Goal: Task Accomplishment & Management: Use online tool/utility

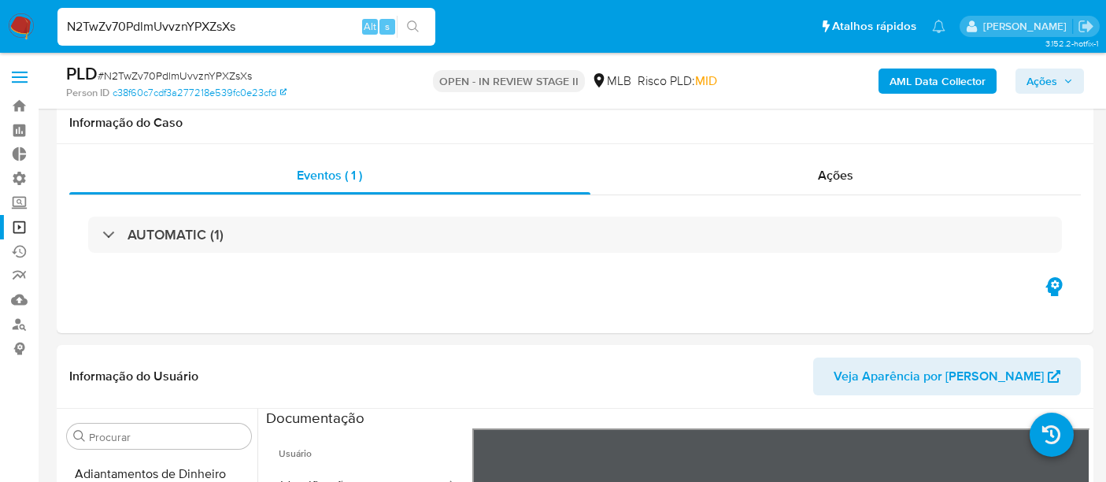
select select "10"
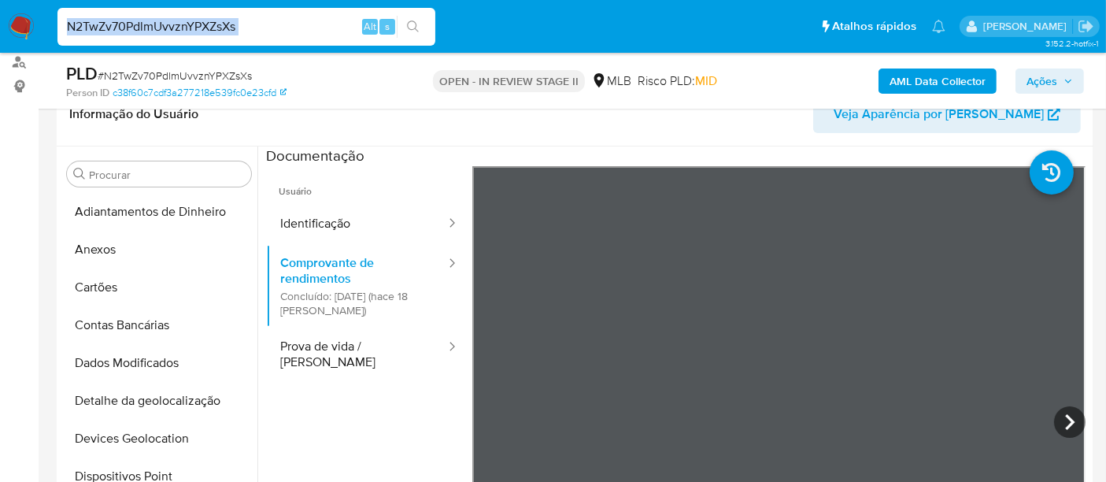
scroll to position [87, 0]
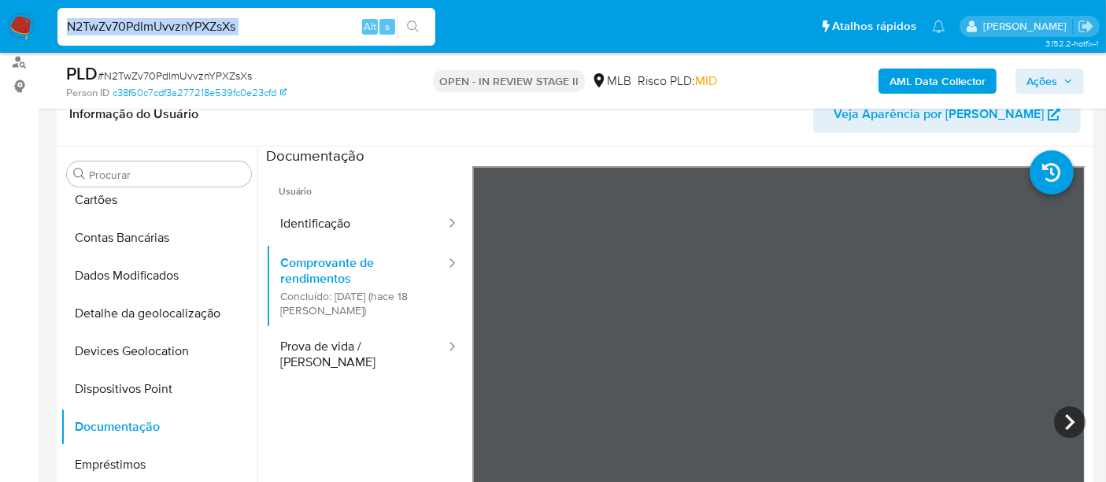
drag, startPoint x: 283, startPoint y: 24, endPoint x: 242, endPoint y: 18, distance: 41.4
click at [281, 25] on input "N2TwZv70PdlmUvvznYPXZsXs" at bounding box center [246, 27] width 378 height 20
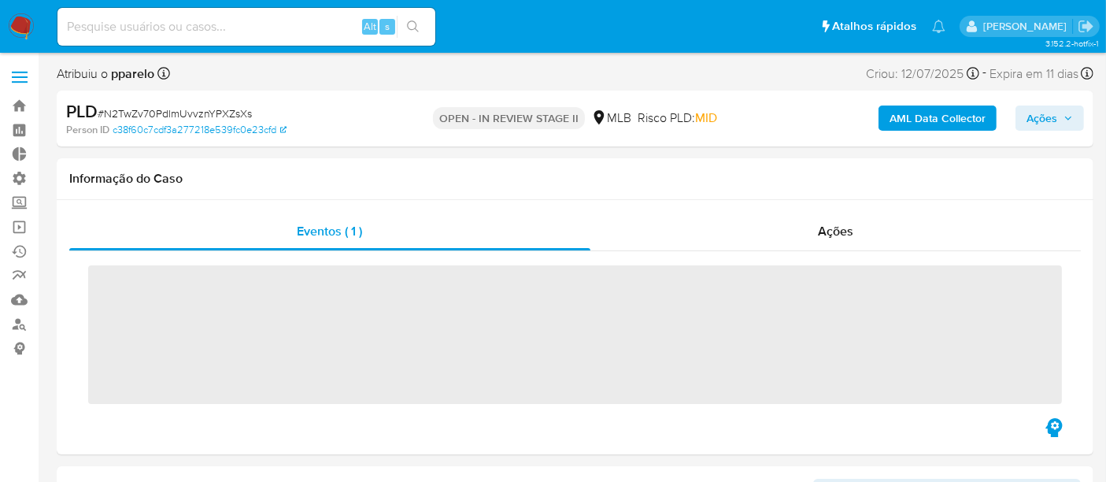
scroll to position [664, 0]
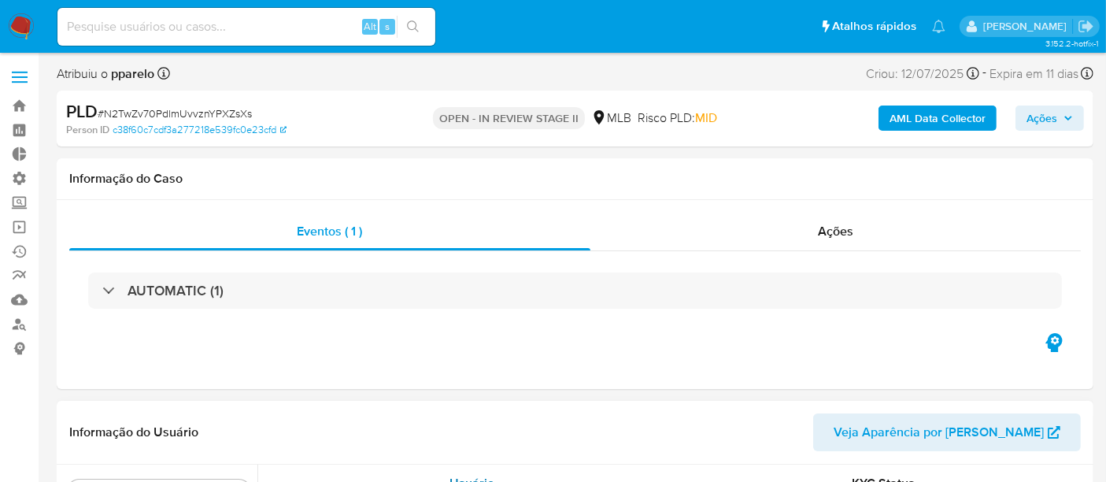
select select "10"
click at [161, 20] on input at bounding box center [246, 27] width 378 height 20
paste input "800349392"
type input "800349392"
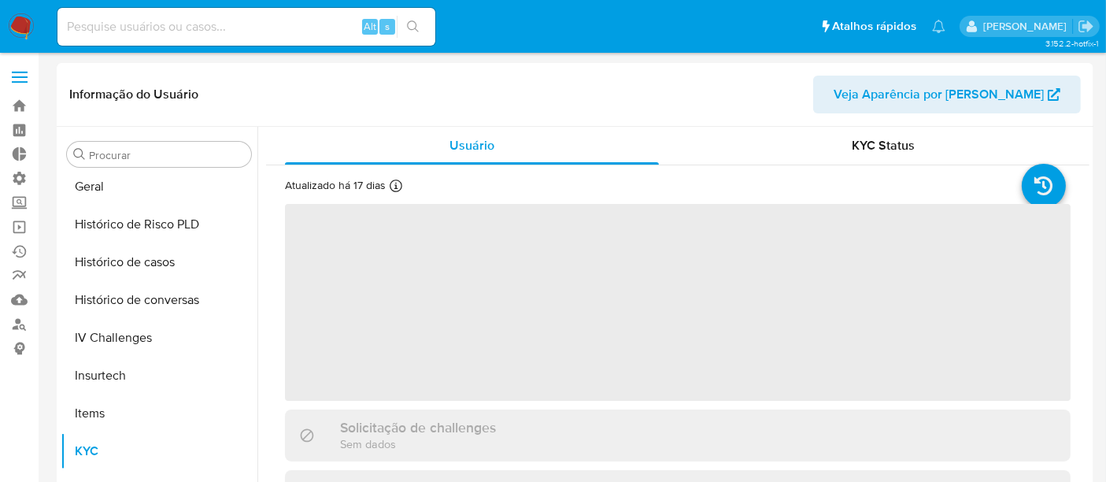
scroll to position [664, 0]
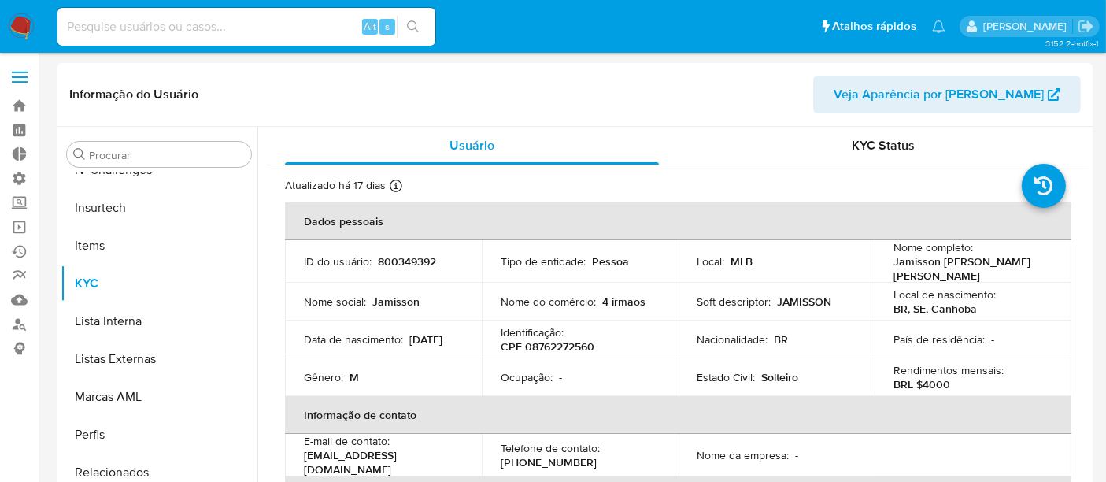
select select "10"
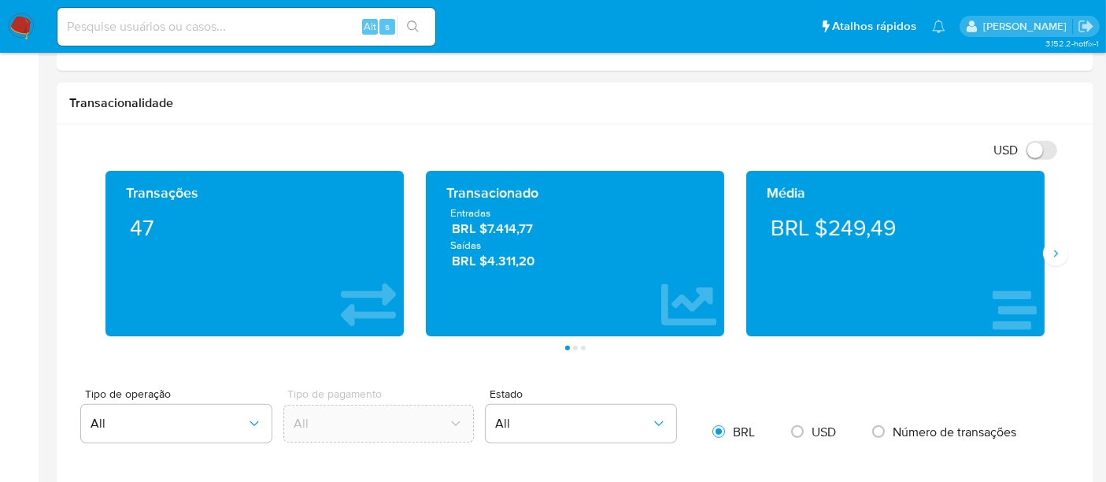
scroll to position [787, 0]
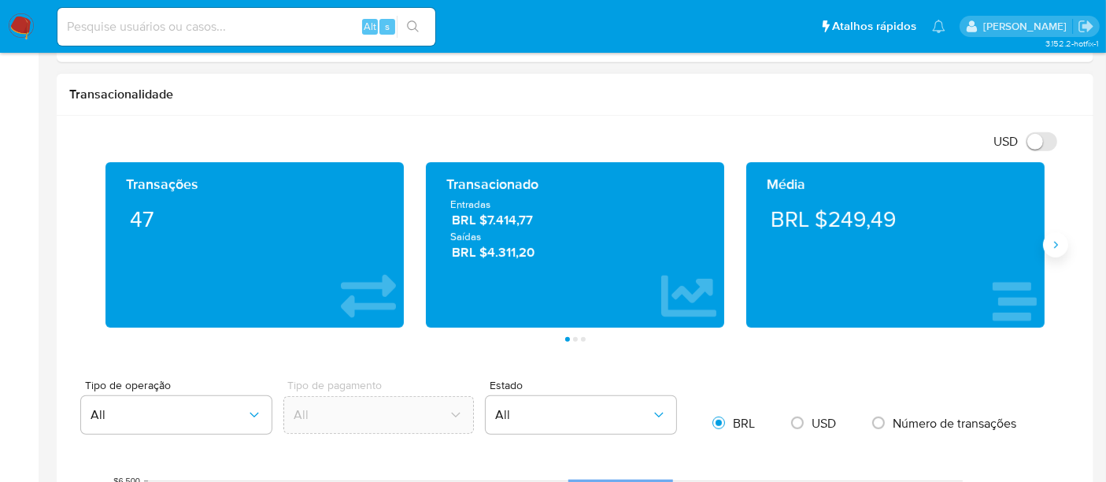
click at [1055, 241] on icon "Siguiente" at bounding box center [1055, 245] width 13 height 13
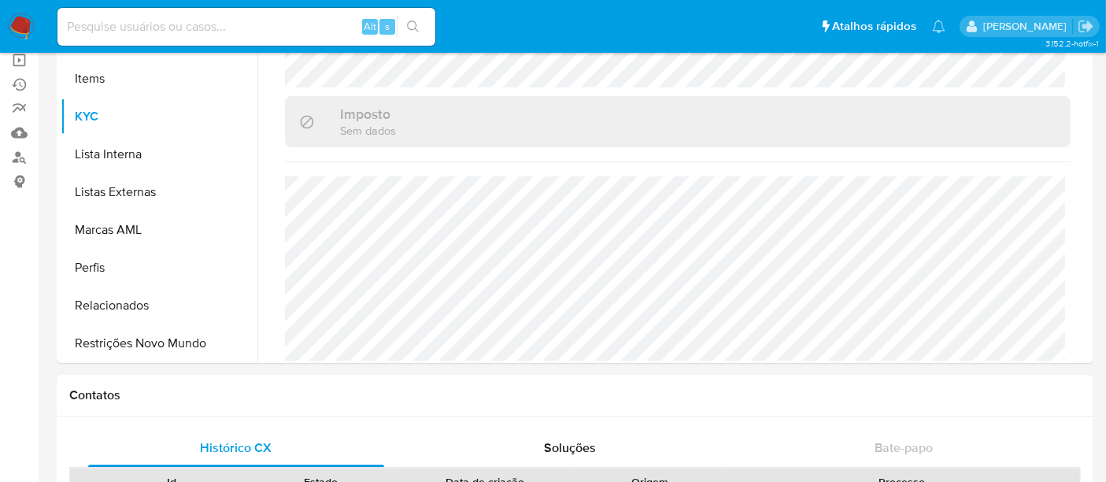
scroll to position [175, 0]
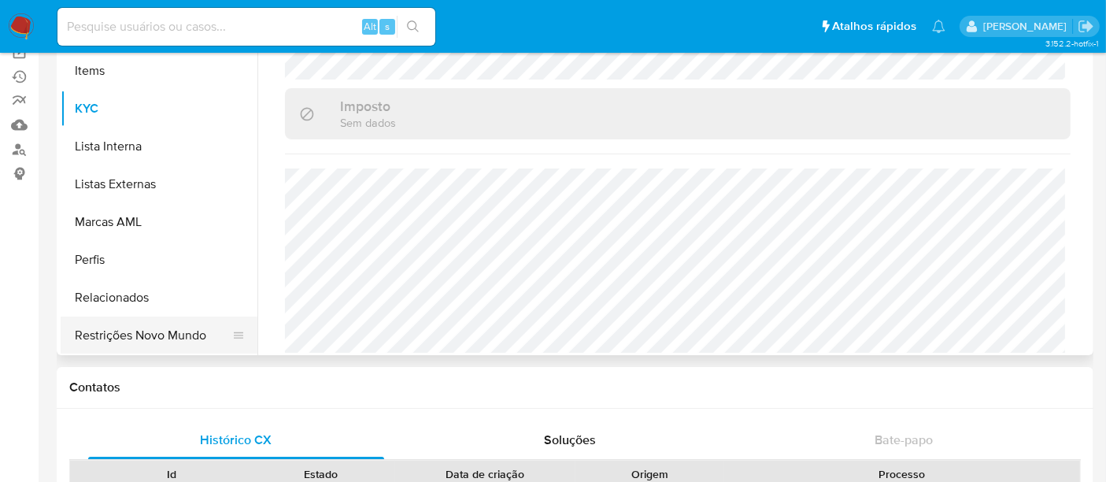
click at [202, 341] on button "Restrições Novo Mundo" at bounding box center [153, 335] width 184 height 38
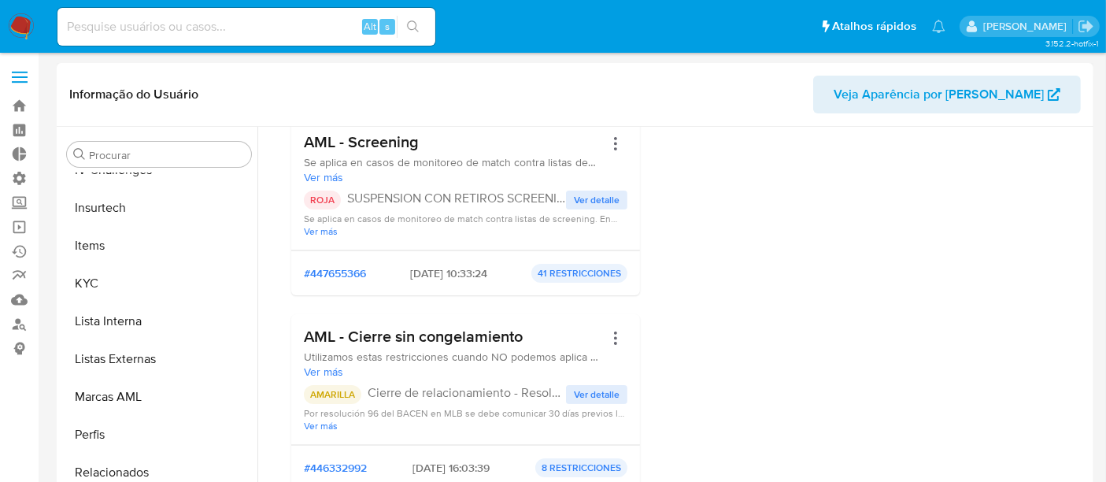
scroll to position [0, 0]
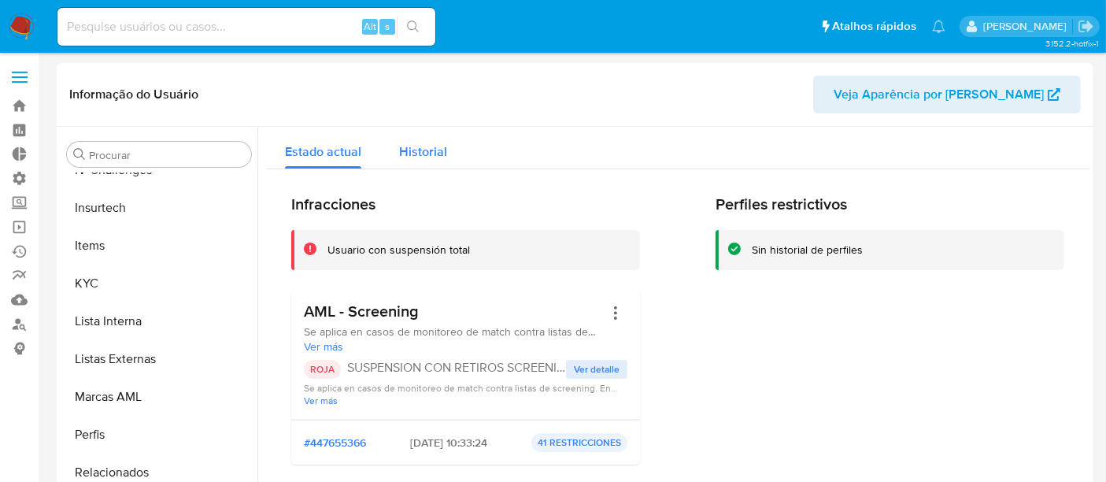
click at [420, 157] on span "Historial" at bounding box center [423, 151] width 48 height 18
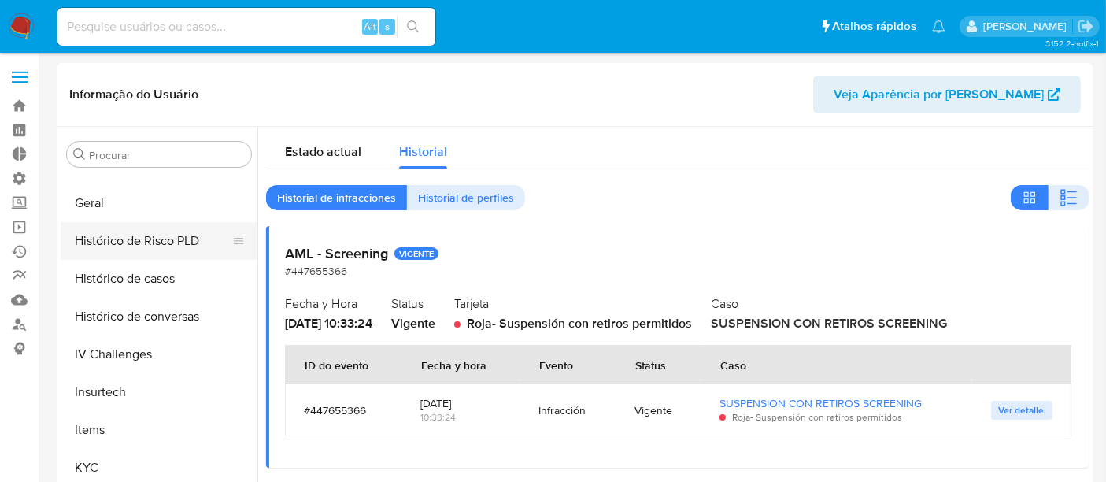
scroll to position [402, 0]
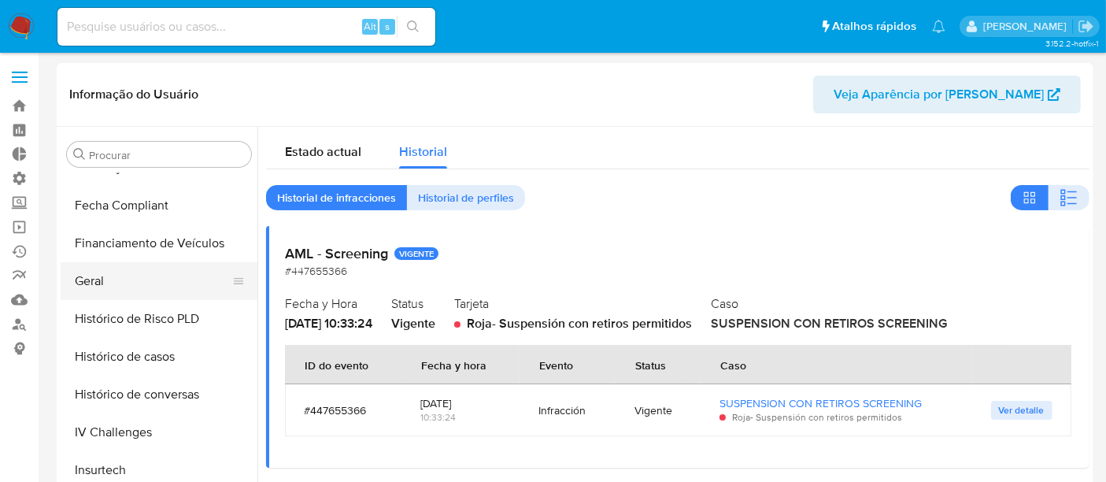
click at [101, 283] on button "Geral" at bounding box center [153, 281] width 184 height 38
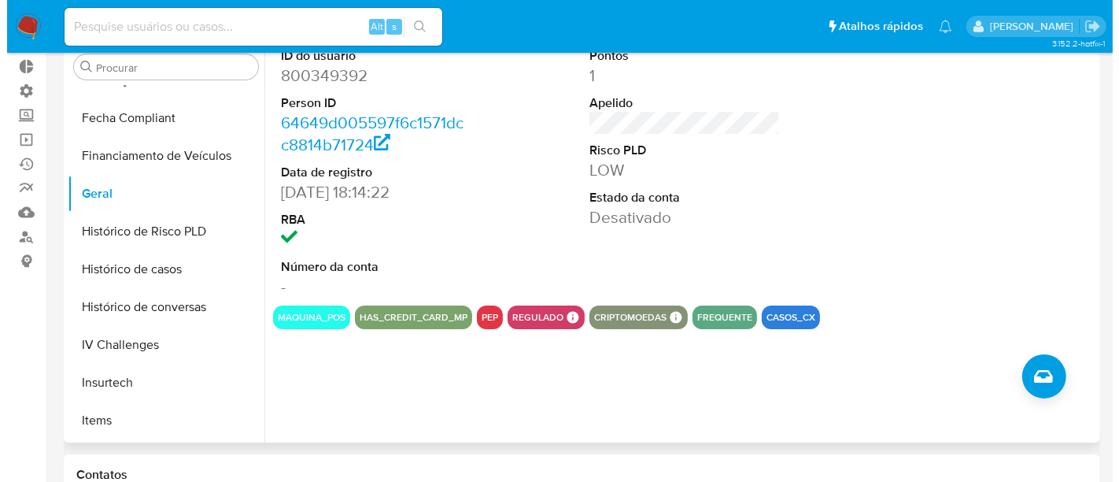
scroll to position [0, 0]
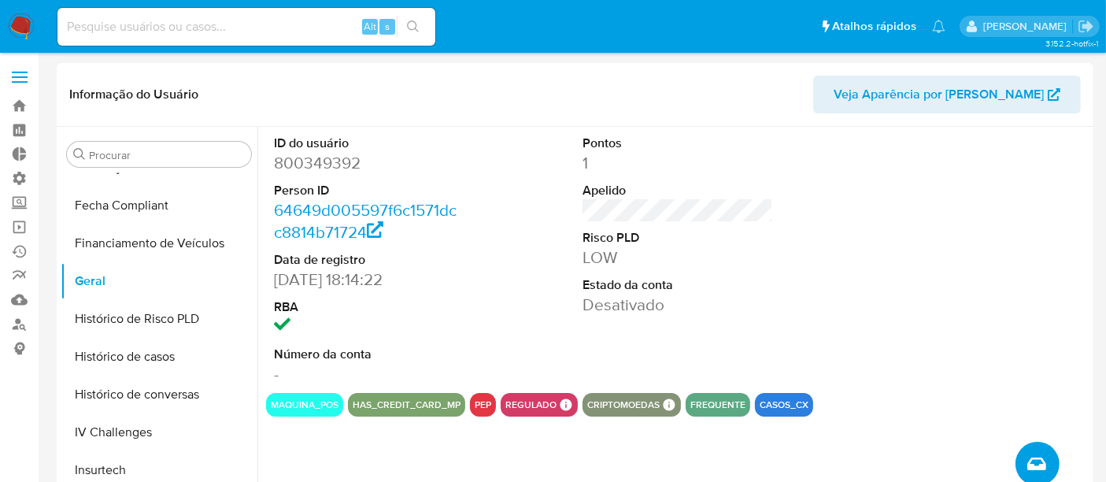
click at [1033, 457] on icon "Criar caso manual" at bounding box center [1036, 463] width 19 height 19
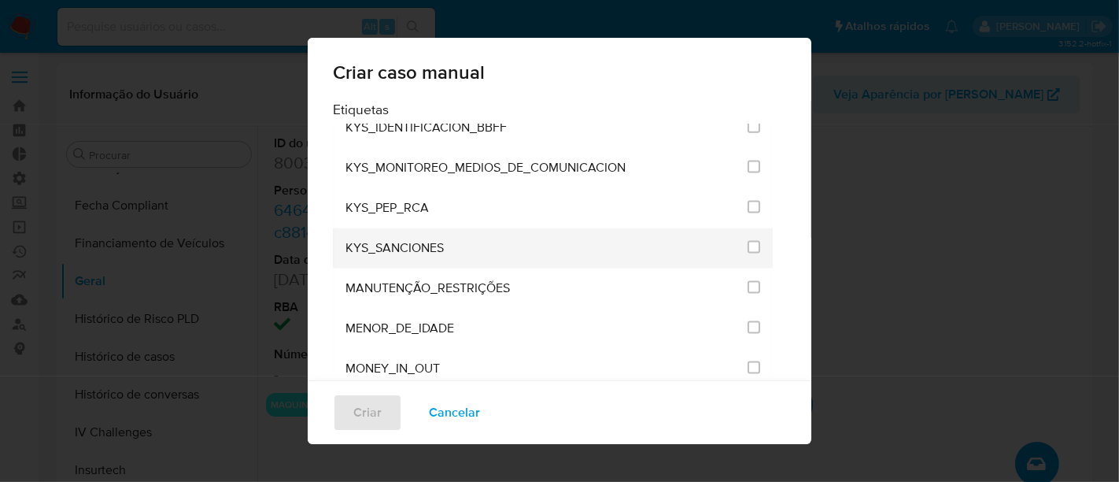
scroll to position [1837, 0]
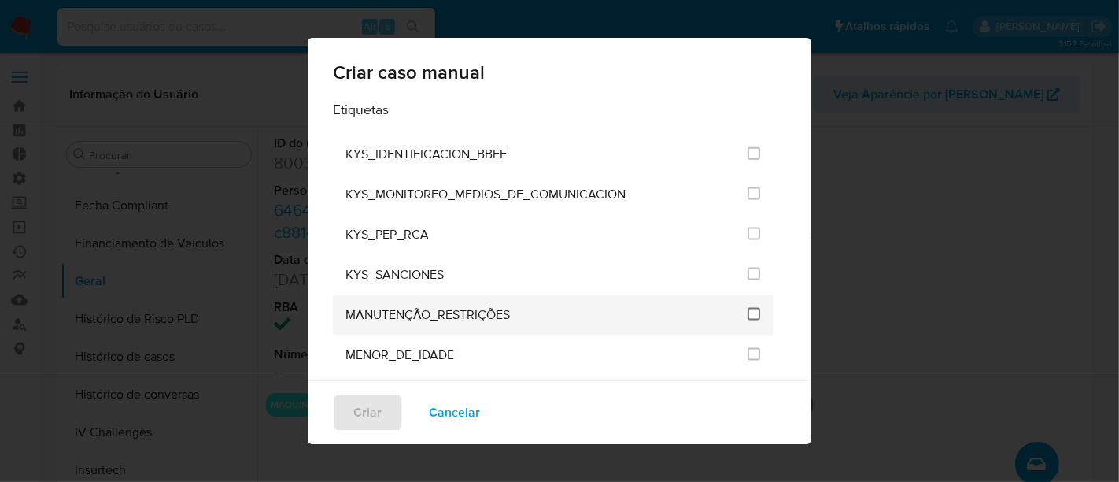
click at [748, 308] on input "2407" at bounding box center [754, 314] width 13 height 13
checkbox input "true"
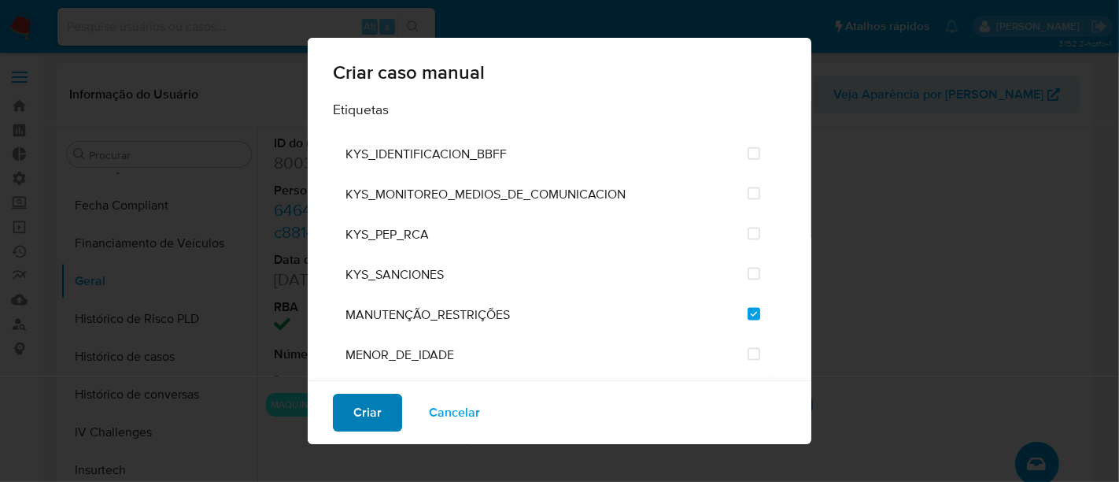
click at [366, 407] on span "Criar" at bounding box center [367, 412] width 28 height 35
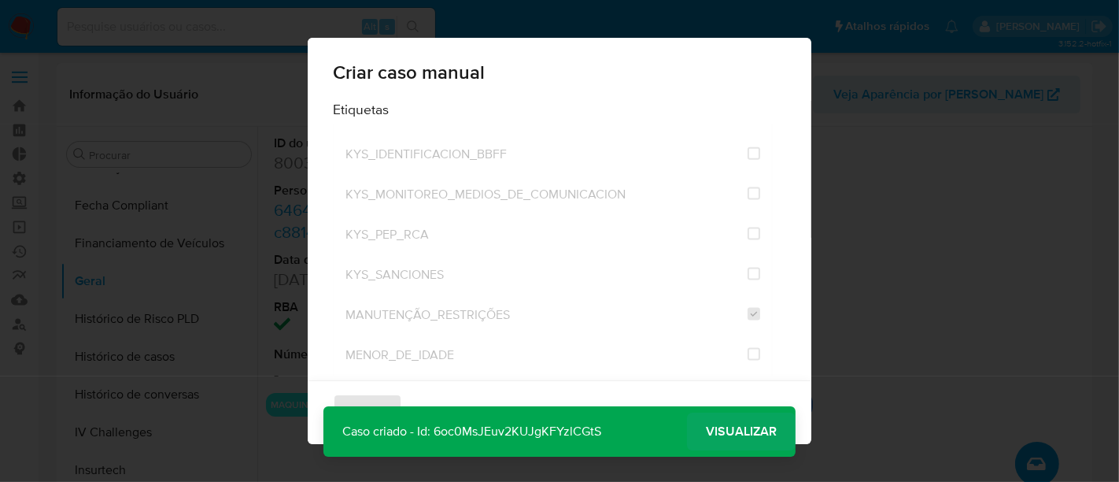
click at [729, 431] on span "Visualizar" at bounding box center [741, 431] width 71 height 0
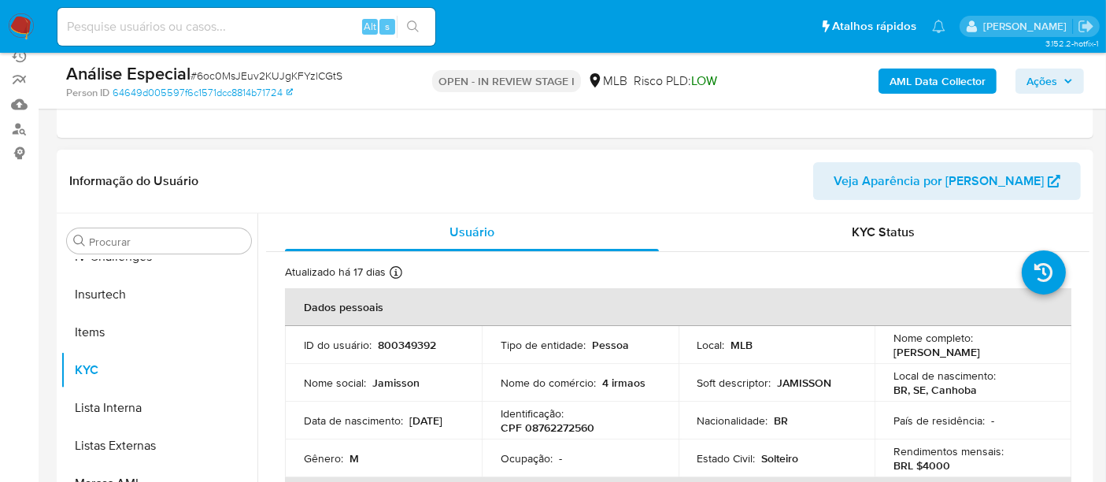
scroll to position [262, 0]
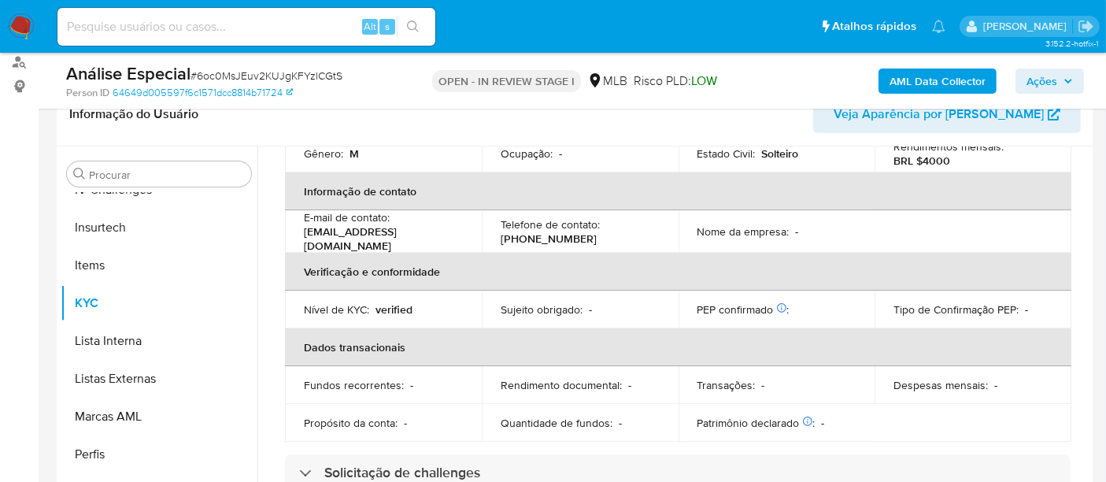
select select "10"
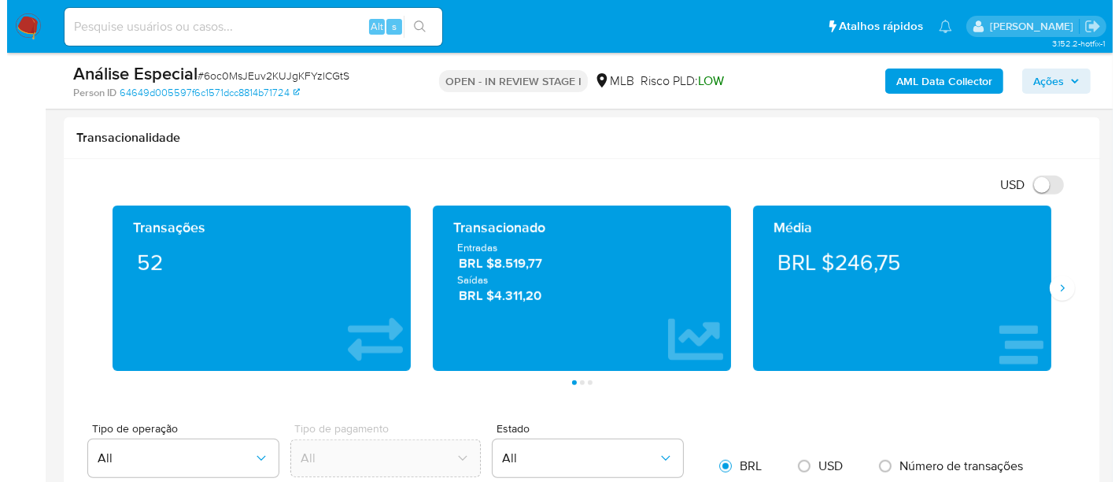
scroll to position [2722, 0]
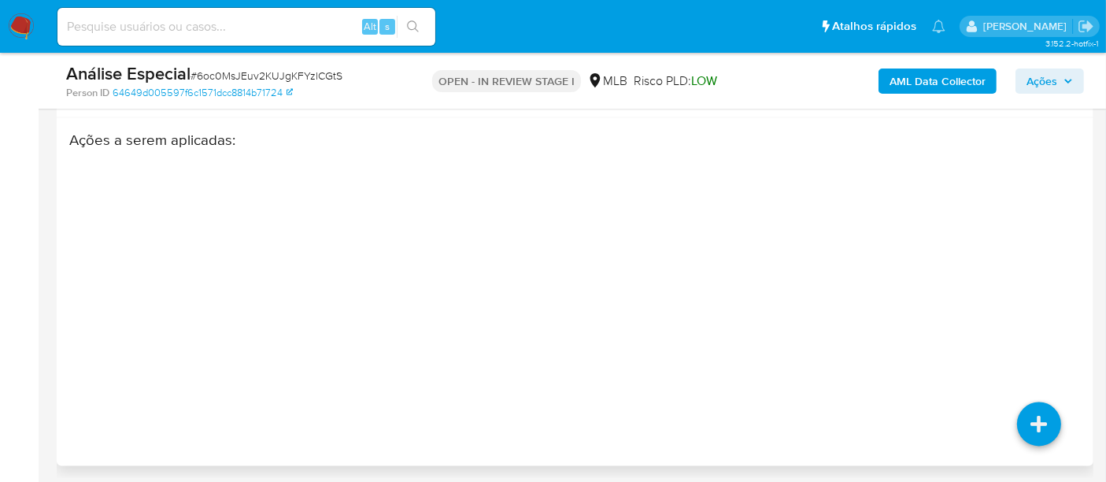
click at [722, 317] on div "Ações a serem aplicadas :" at bounding box center [519, 257] width 901 height 252
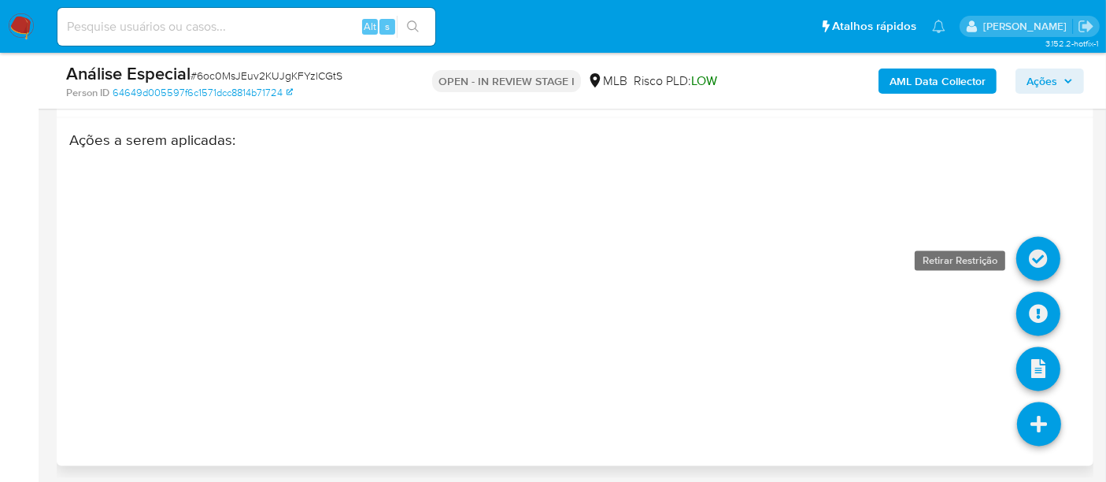
click at [1038, 246] on icon at bounding box center [1038, 259] width 44 height 44
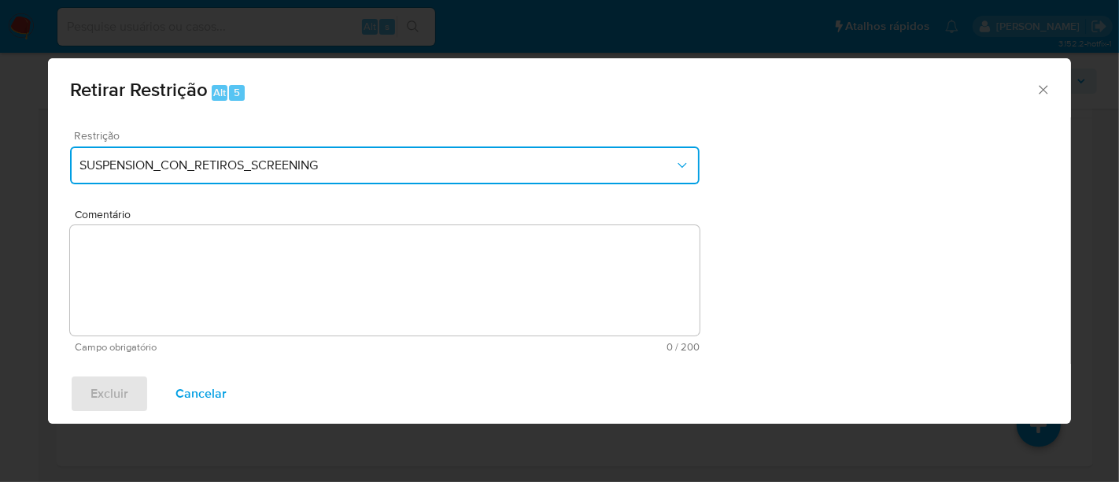
click at [679, 167] on icon "Restriction" at bounding box center [683, 165] width 16 height 16
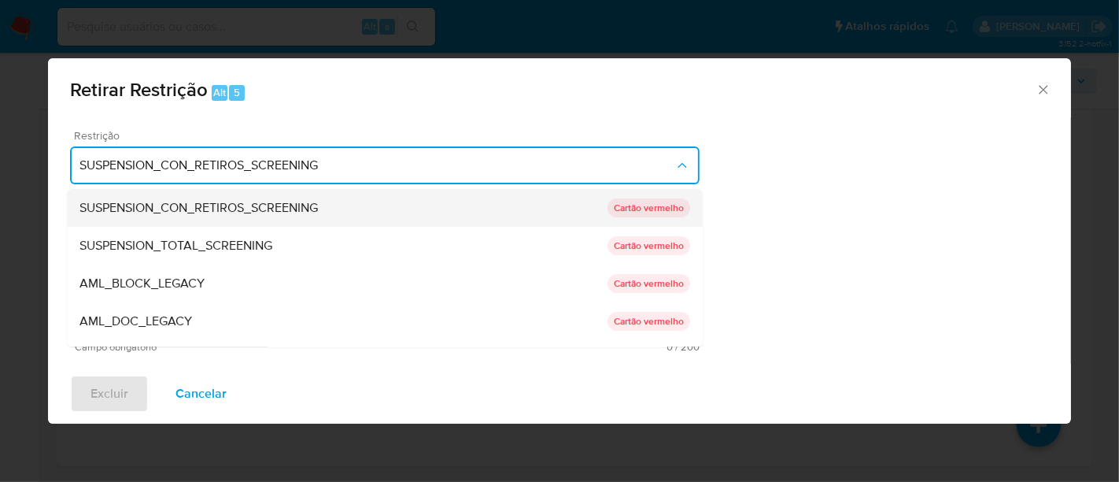
click at [344, 208] on div "SUSPENSION_CON_RETIROS_SCREENING" at bounding box center [344, 208] width 528 height 38
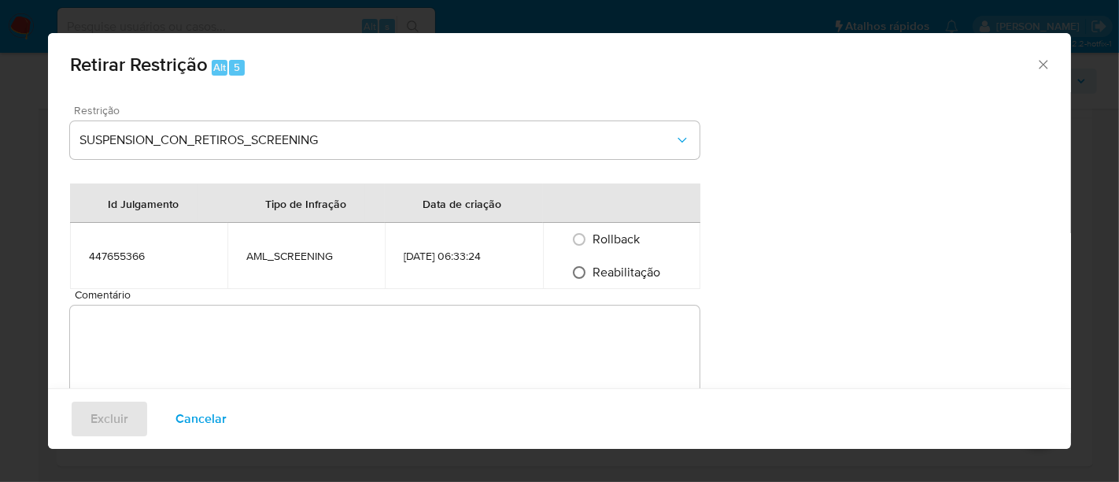
click at [580, 271] on input "Reabilitação" at bounding box center [579, 272] width 25 height 25
radio input "true"
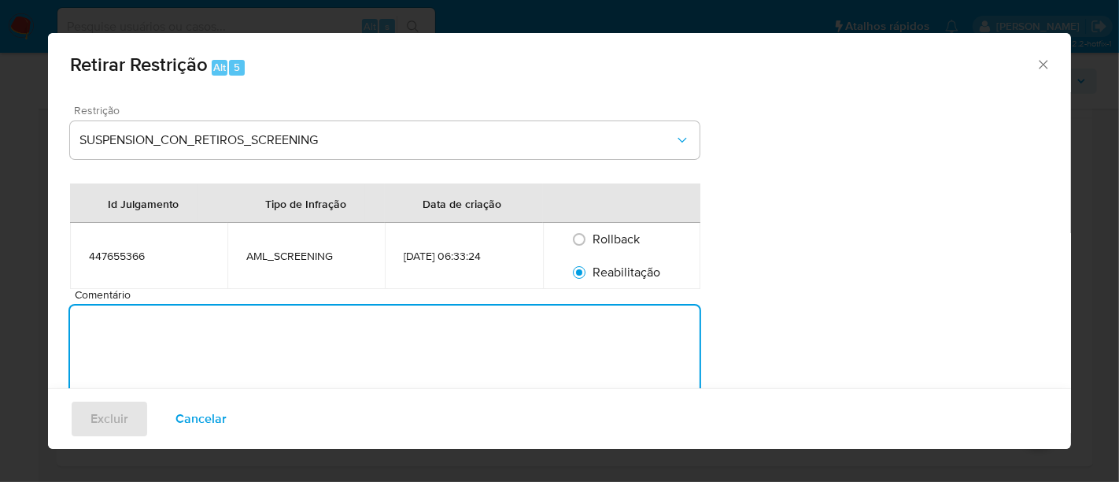
click at [199, 346] on textarea "Comentário" at bounding box center [385, 360] width 630 height 110
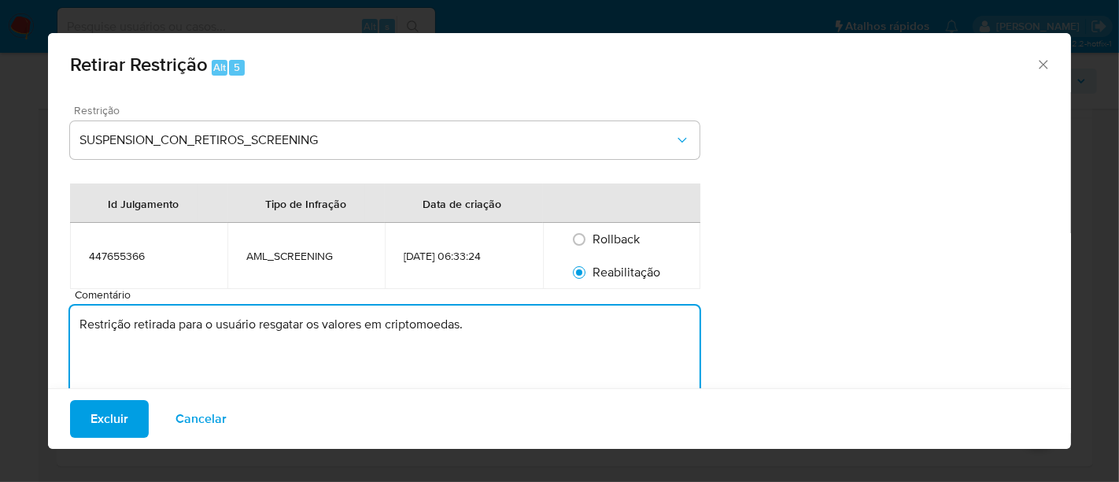
drag, startPoint x: 496, startPoint y: 328, endPoint x: 47, endPoint y: 336, distance: 448.8
click at [48, 336] on div "Restrição SUSPENSION_CON_RETIROS_SCREENING Id Julgamento Tipo de Infração Data …" at bounding box center [559, 268] width 1023 height 352
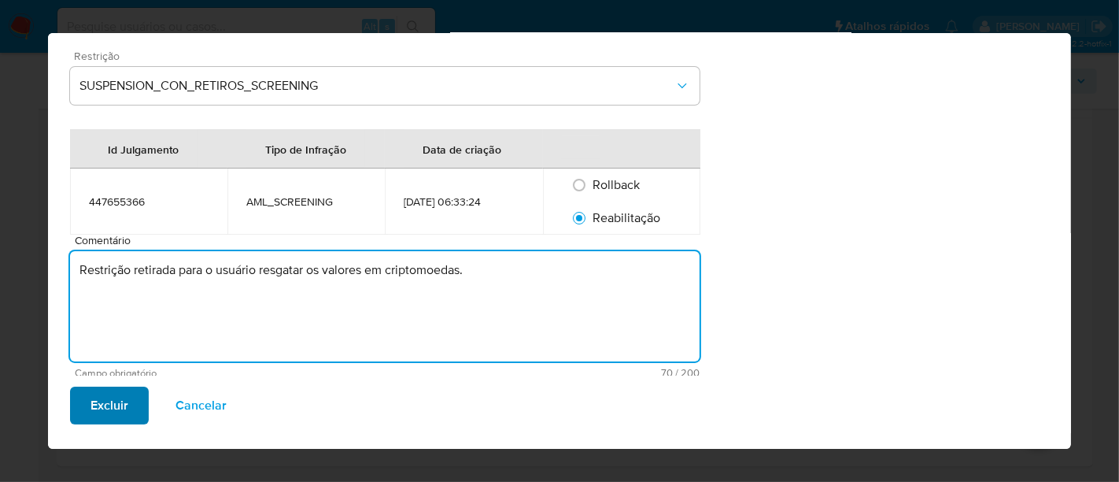
type textarea "Restrição retirada para o usuário resgatar os valores em criptomoedas."
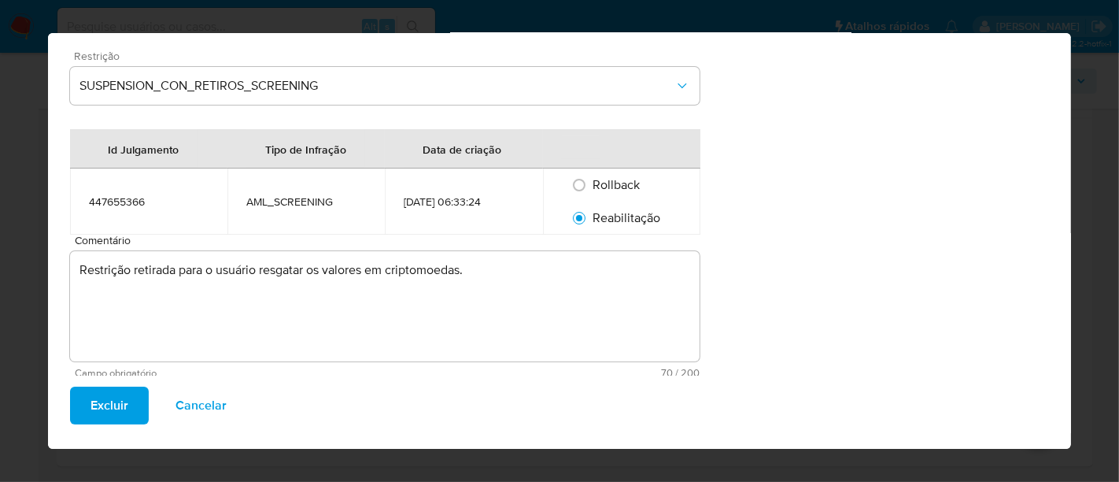
click at [104, 402] on span "Excluir" at bounding box center [110, 404] width 38 height 35
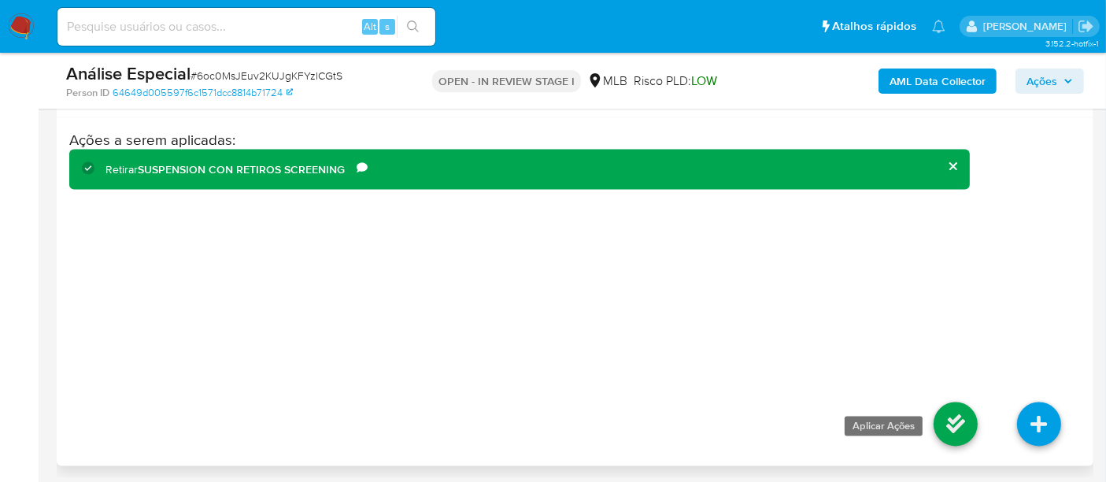
click at [940, 425] on icon at bounding box center [956, 424] width 44 height 44
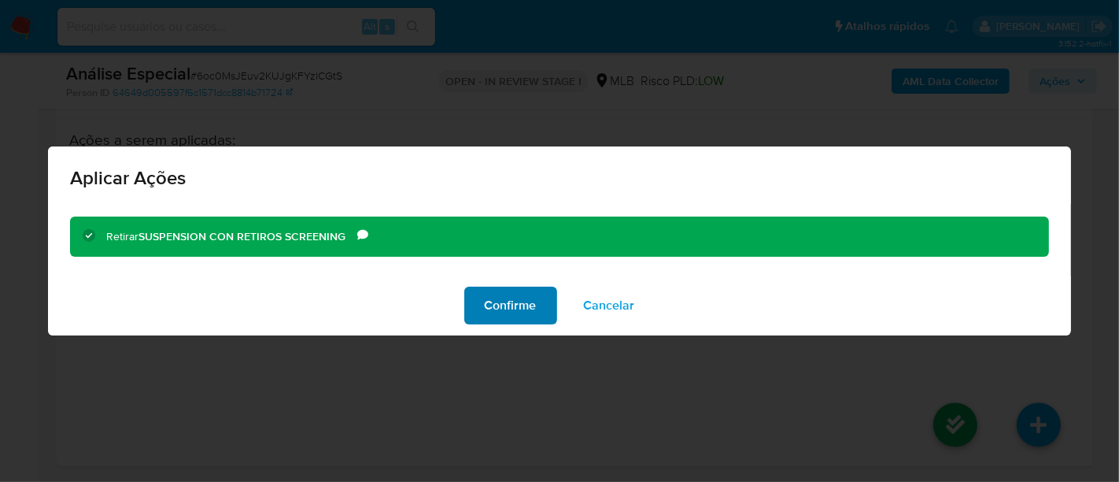
click at [504, 314] on span "Confirme" at bounding box center [511, 305] width 52 height 35
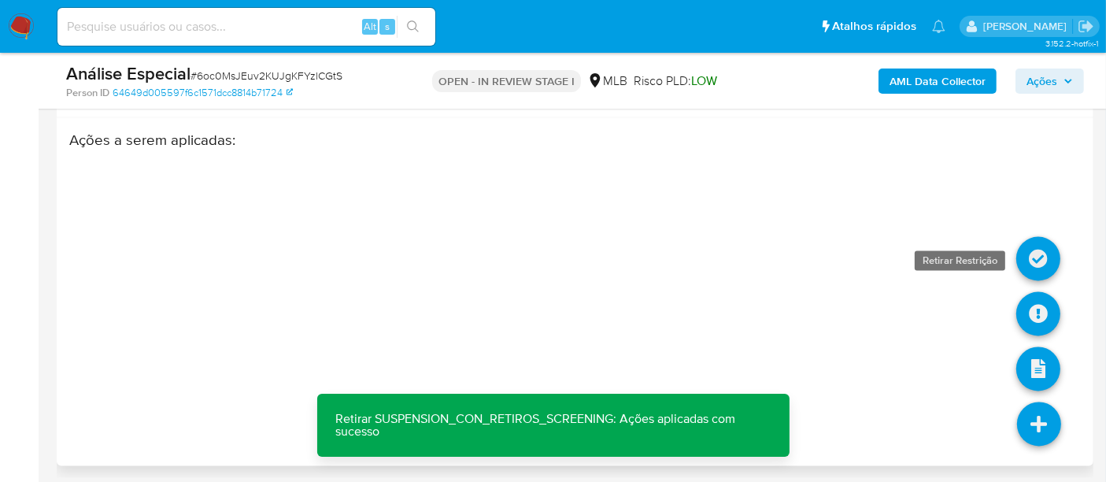
click at [1036, 260] on icon at bounding box center [1038, 259] width 44 height 44
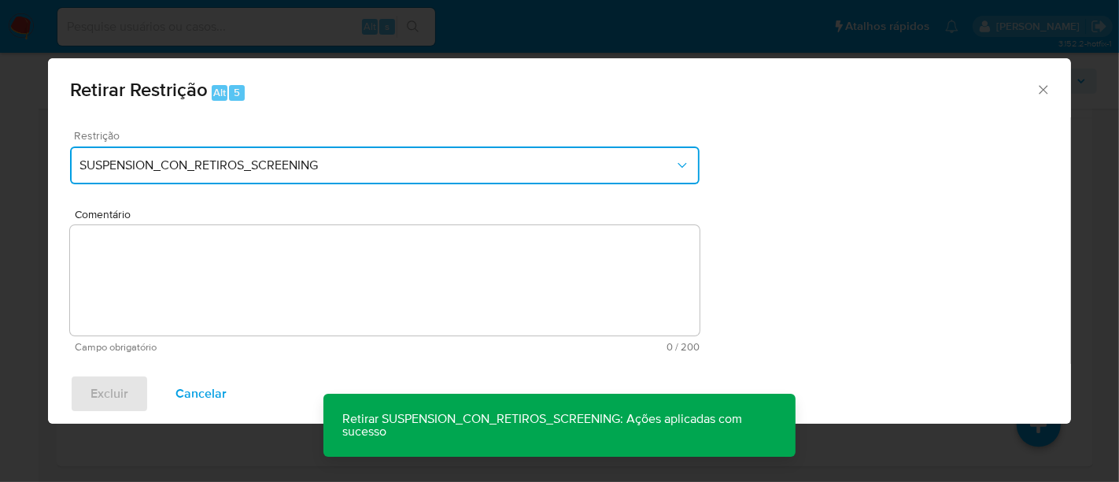
click at [675, 169] on icon "Restriction" at bounding box center [683, 165] width 16 height 16
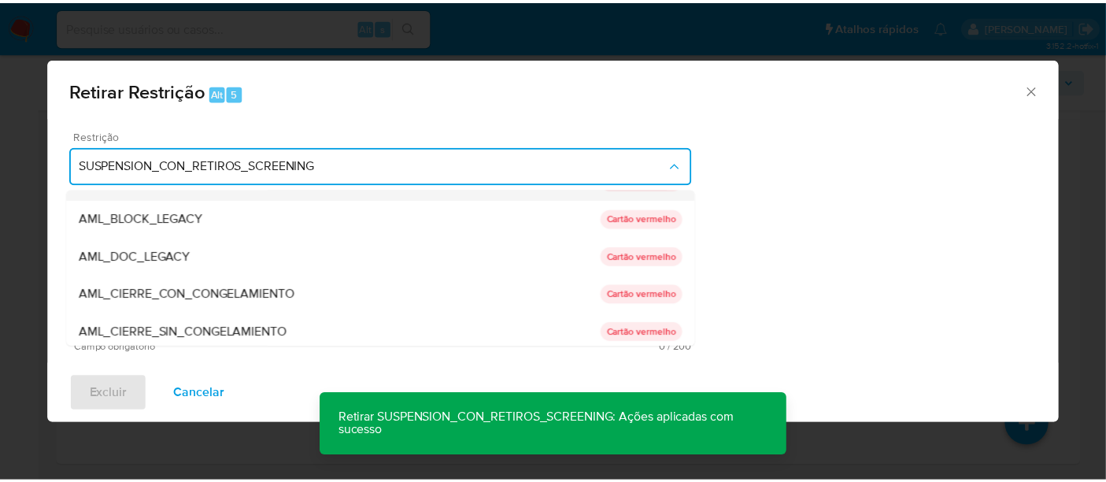
scroll to position [87, 0]
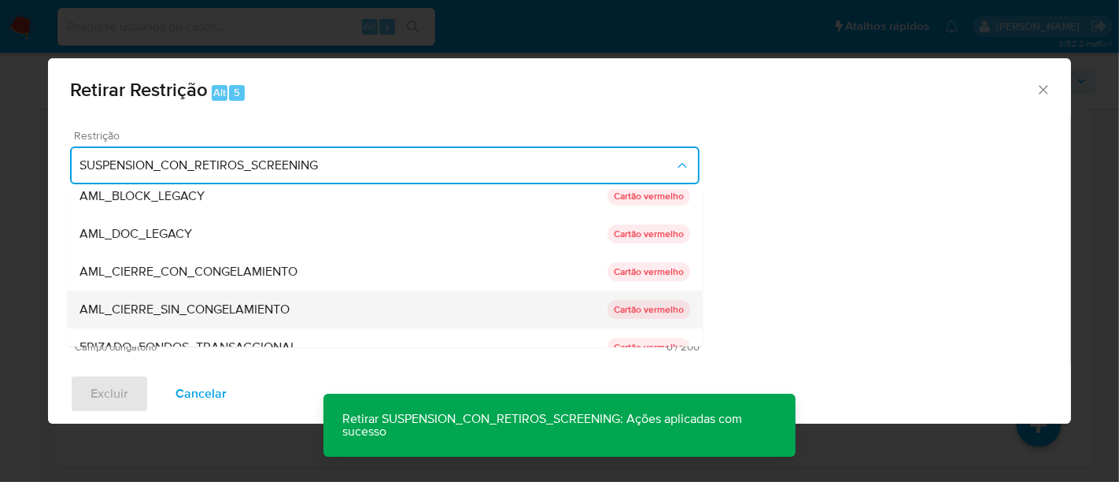
click at [259, 311] on span "AML_CIERRE_SIN_CONGELAMIENTO" at bounding box center [185, 310] width 210 height 16
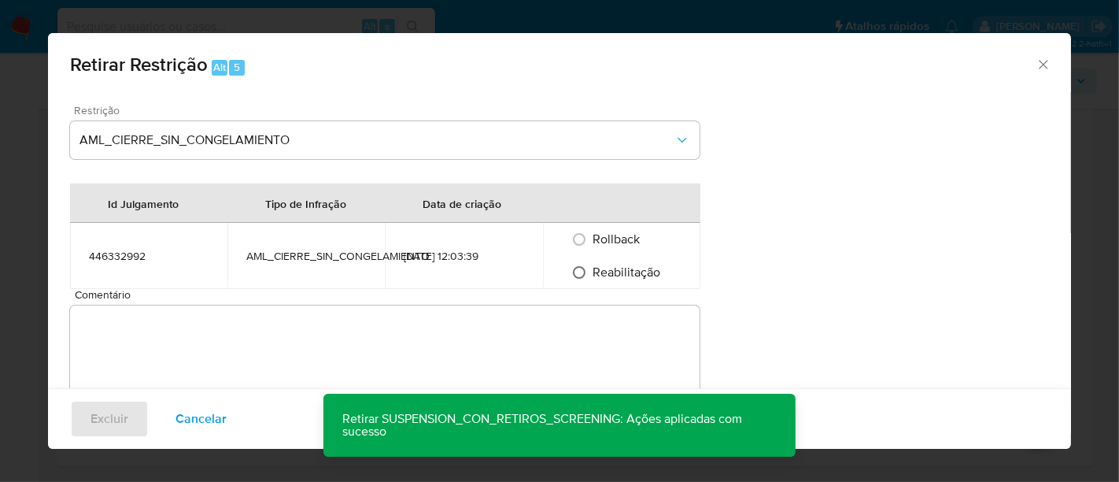
click at [579, 268] on input "Reabilitação" at bounding box center [579, 272] width 25 height 25
radio input "true"
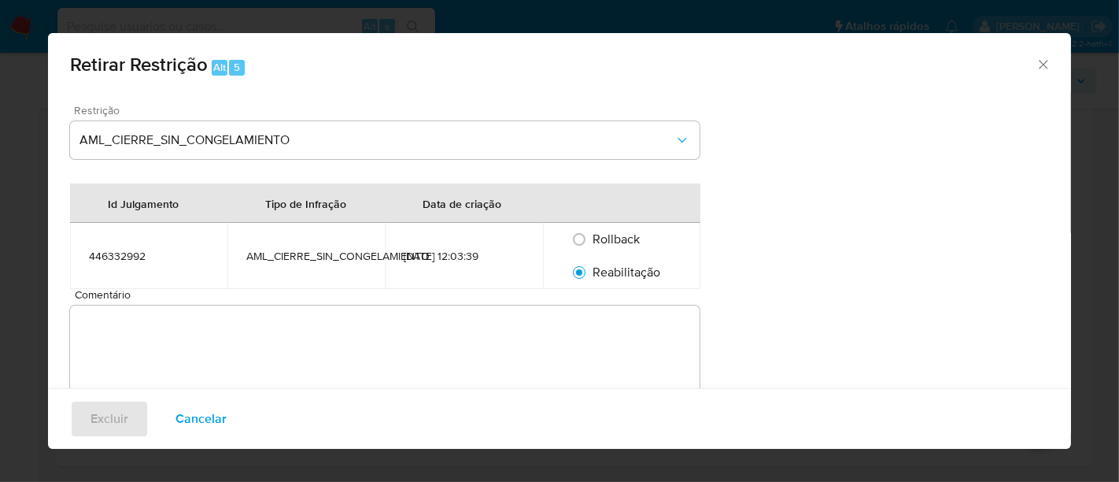
click at [168, 352] on textarea "Comentário" at bounding box center [385, 360] width 630 height 110
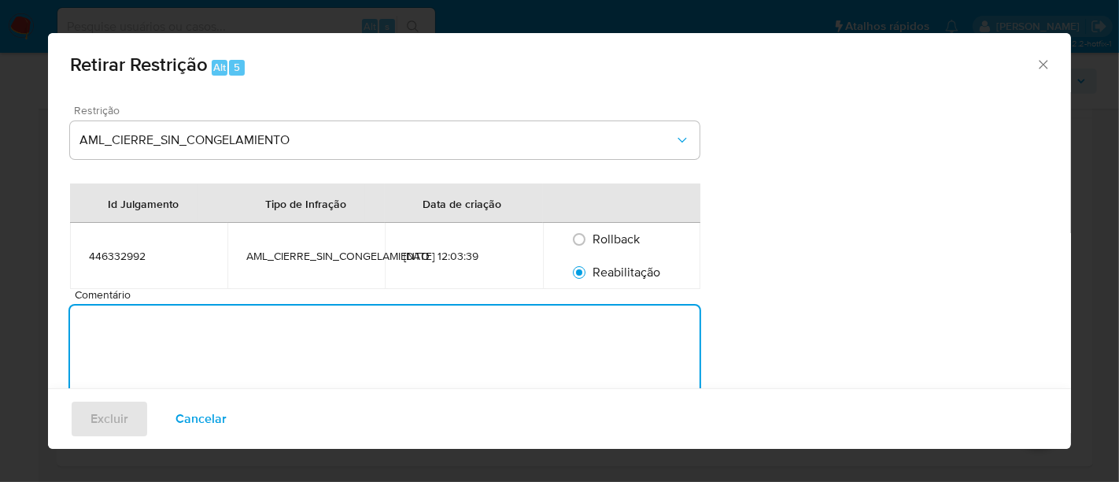
paste textarea "Restrição retirada para o usuário resgatar os valores em criptomoedas."
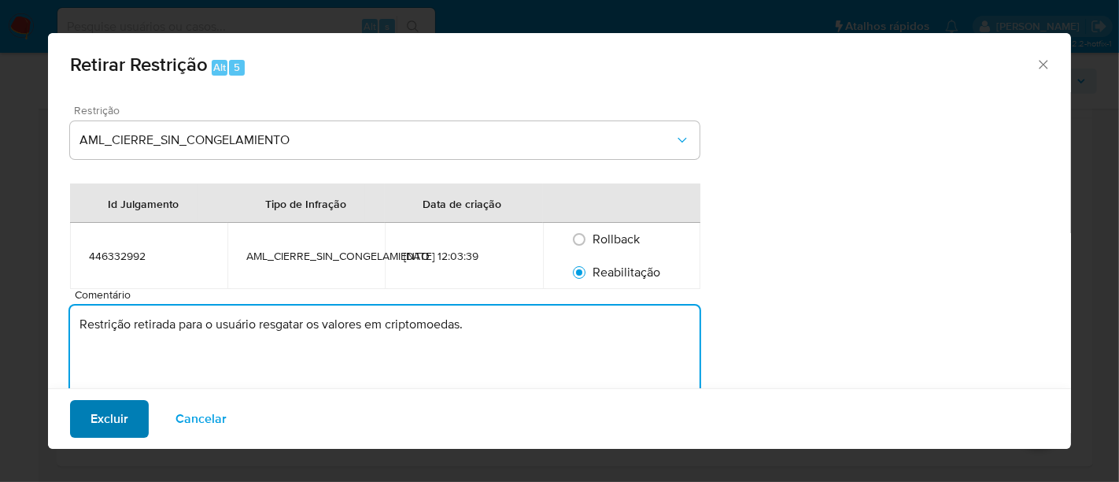
type textarea "Restrição retirada para o usuário resgatar os valores em criptomoedas."
click at [87, 415] on button "Excluir" at bounding box center [109, 419] width 79 height 38
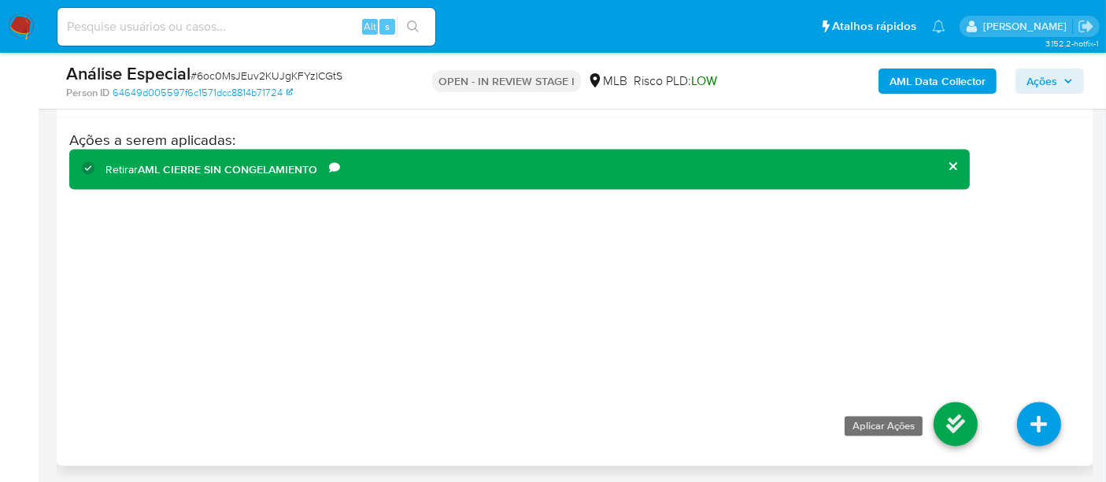
click at [940, 421] on icon at bounding box center [956, 424] width 44 height 44
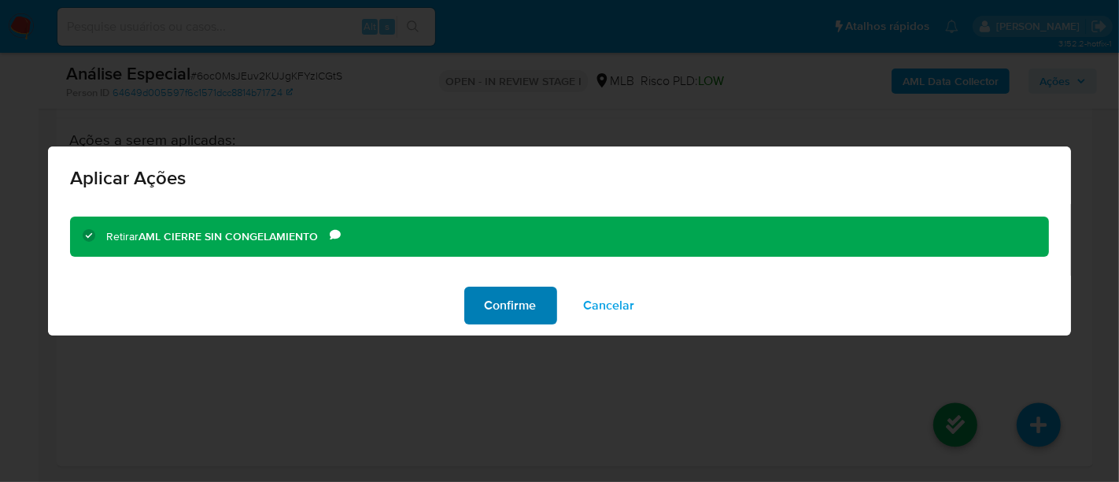
click at [505, 311] on span "Confirme" at bounding box center [511, 305] width 52 height 35
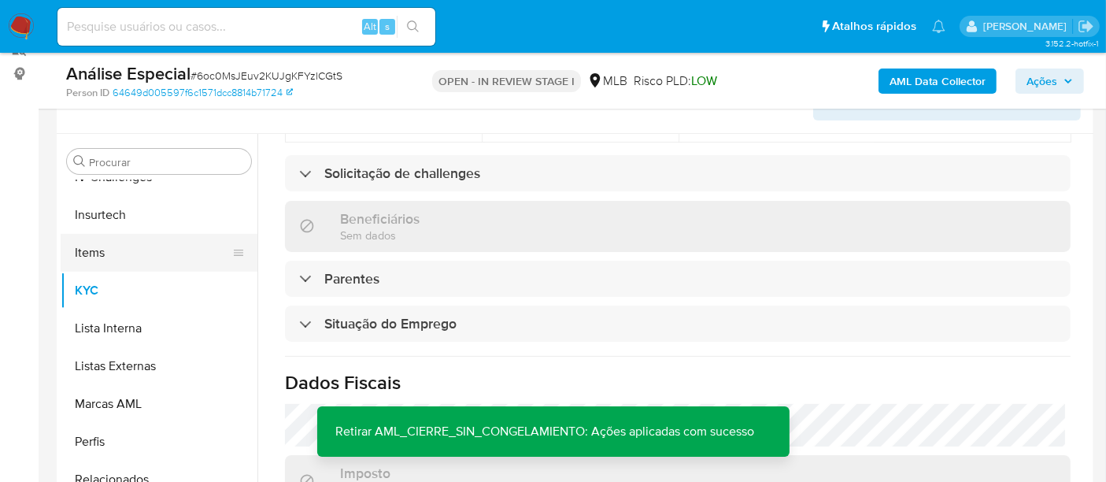
scroll to position [361, 0]
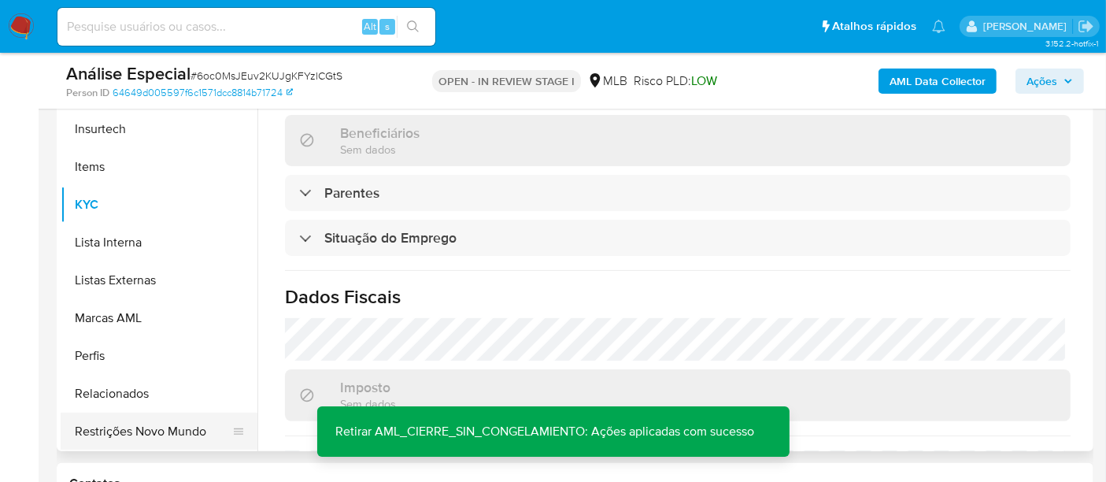
click at [150, 429] on button "Restrições Novo Mundo" at bounding box center [153, 432] width 184 height 38
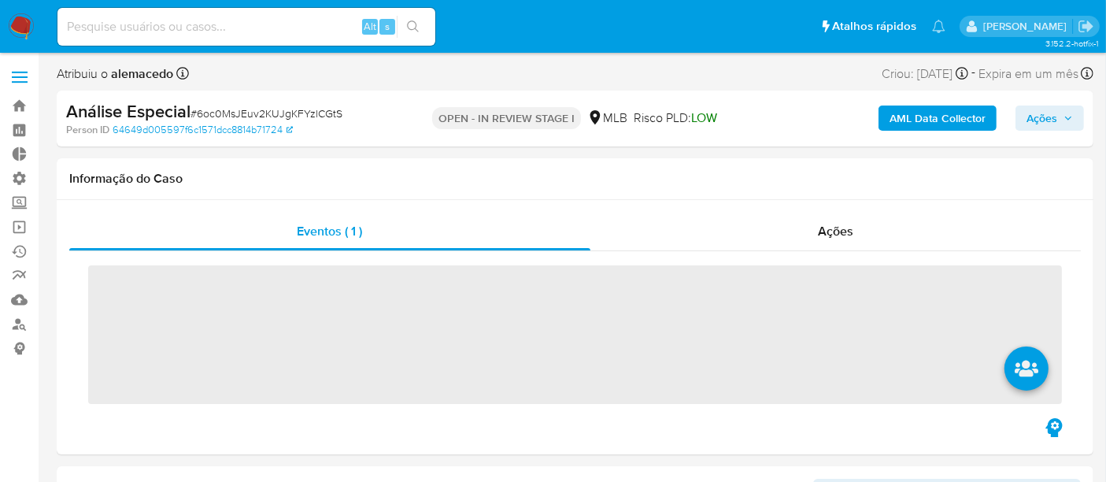
scroll to position [664, 0]
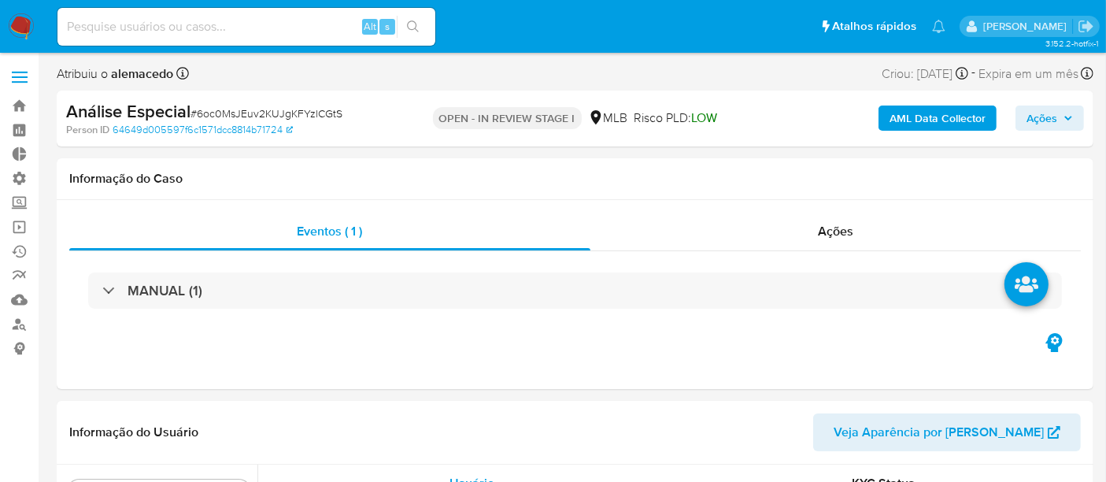
select select "10"
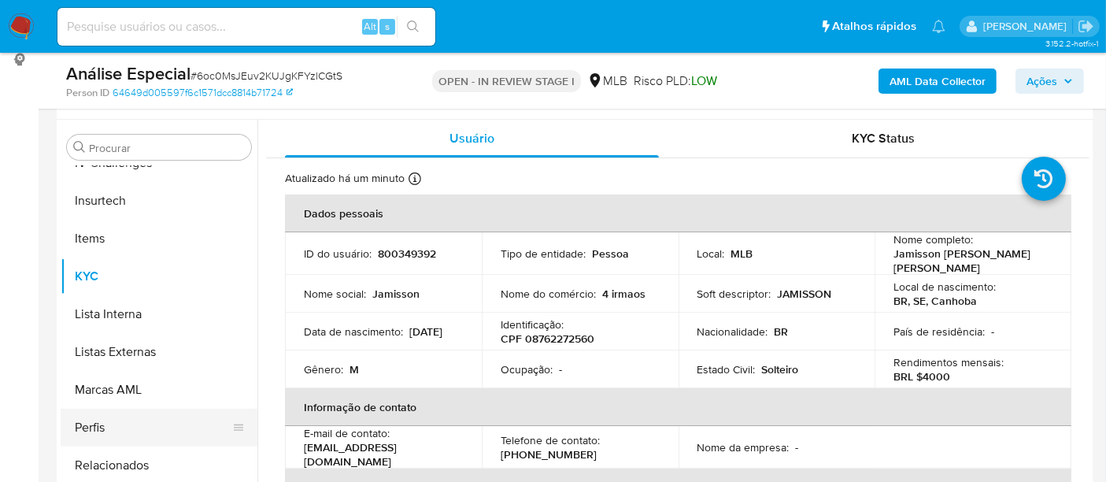
scroll to position [350, 0]
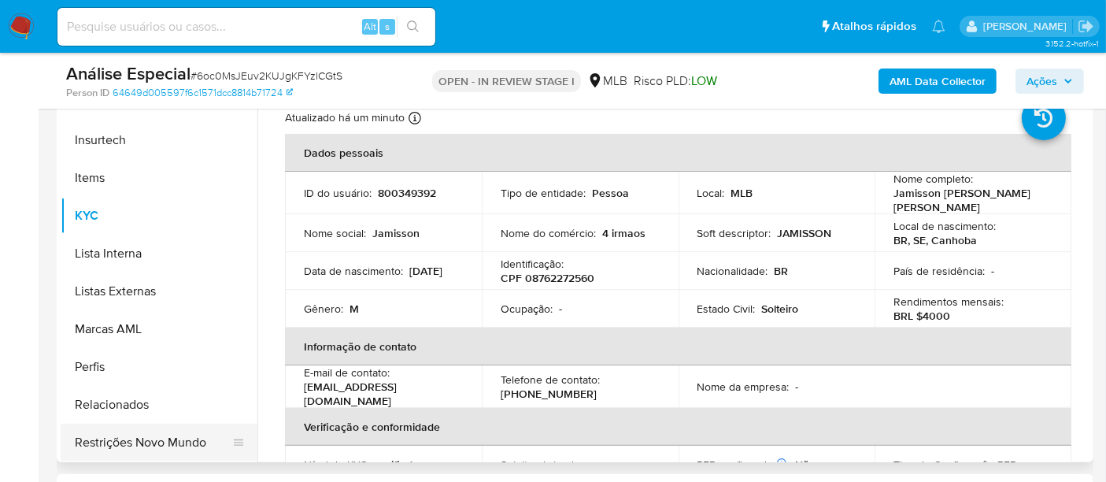
click at [197, 435] on button "Restrições Novo Mundo" at bounding box center [153, 443] width 184 height 38
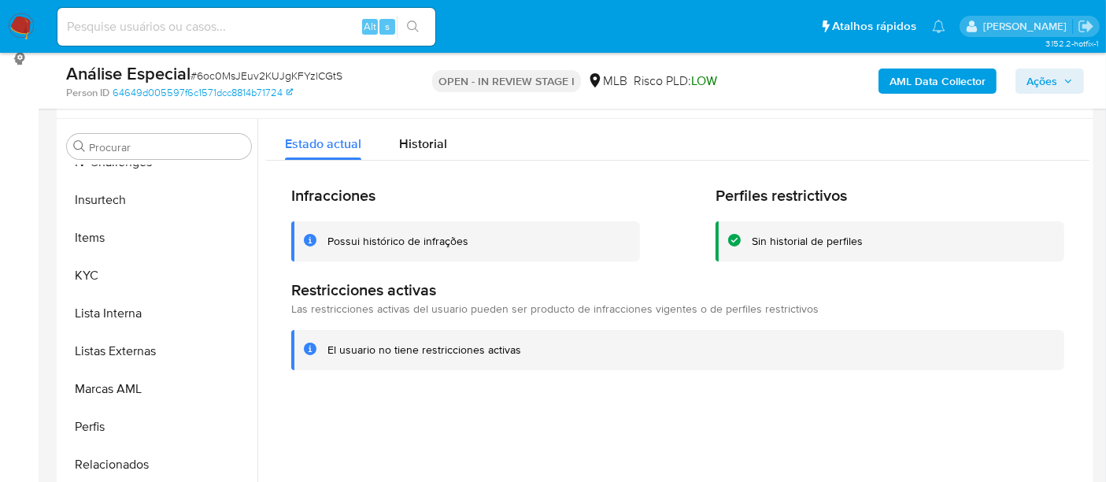
scroll to position [262, 0]
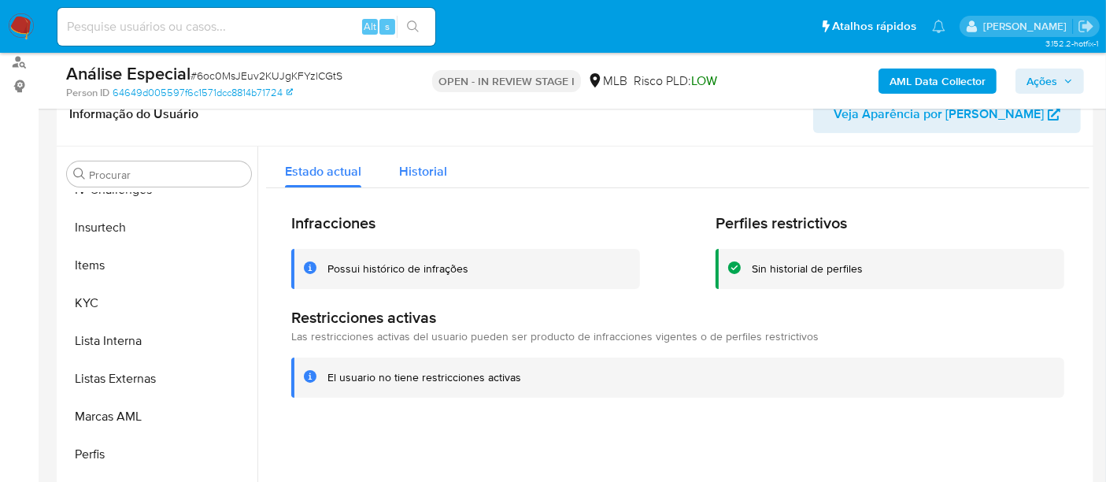
click at [416, 165] on span "Historial" at bounding box center [423, 171] width 48 height 18
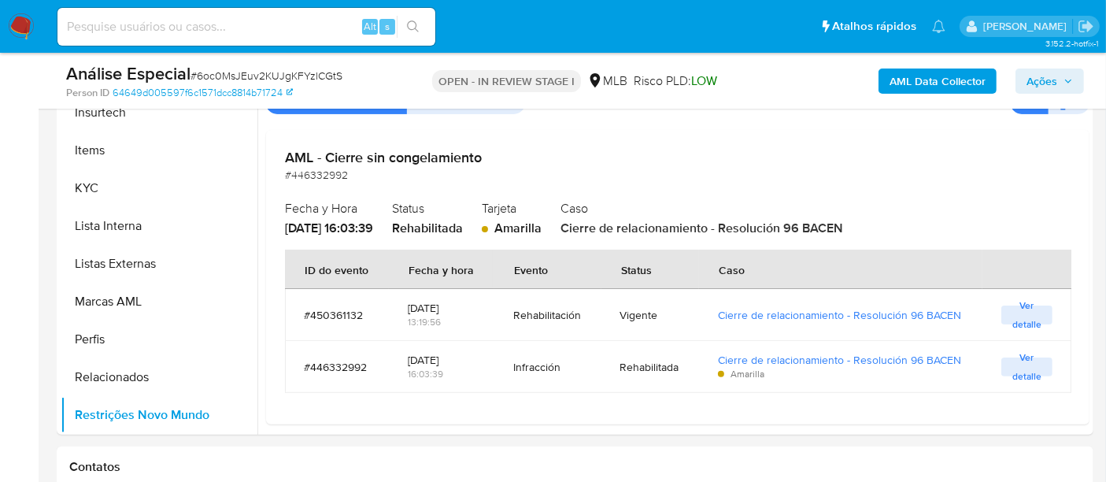
scroll to position [350, 0]
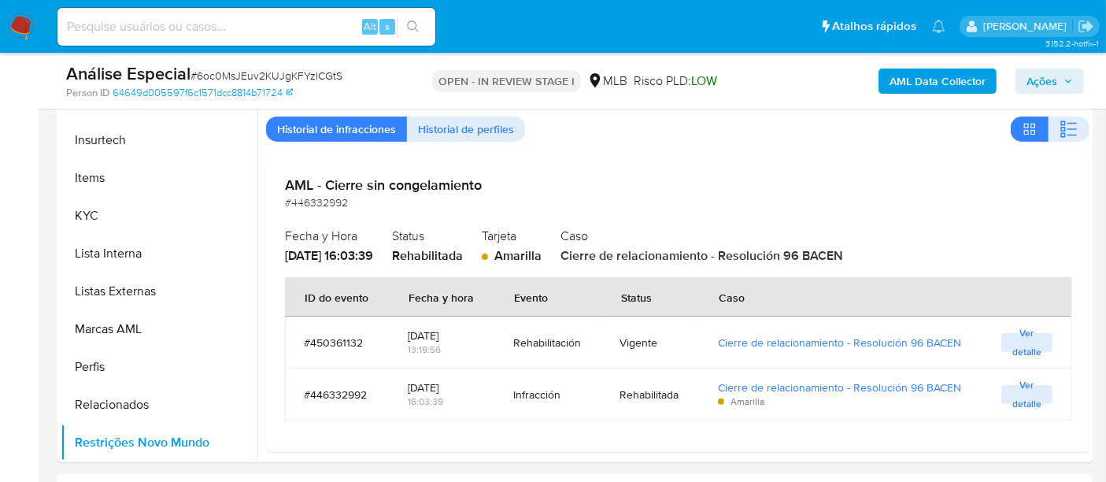
click at [193, 25] on input at bounding box center [246, 27] width 378 height 20
paste input "6DLisHPKtBn48vhdZfHBShPG"
type input "6DLisHPKtBn48vhdZfHBShPG"
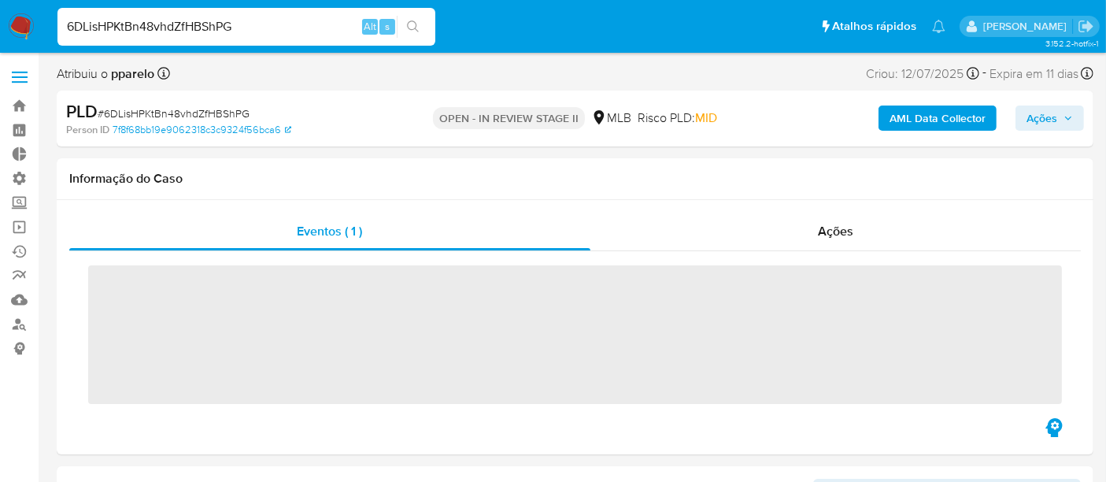
scroll to position [268, 0]
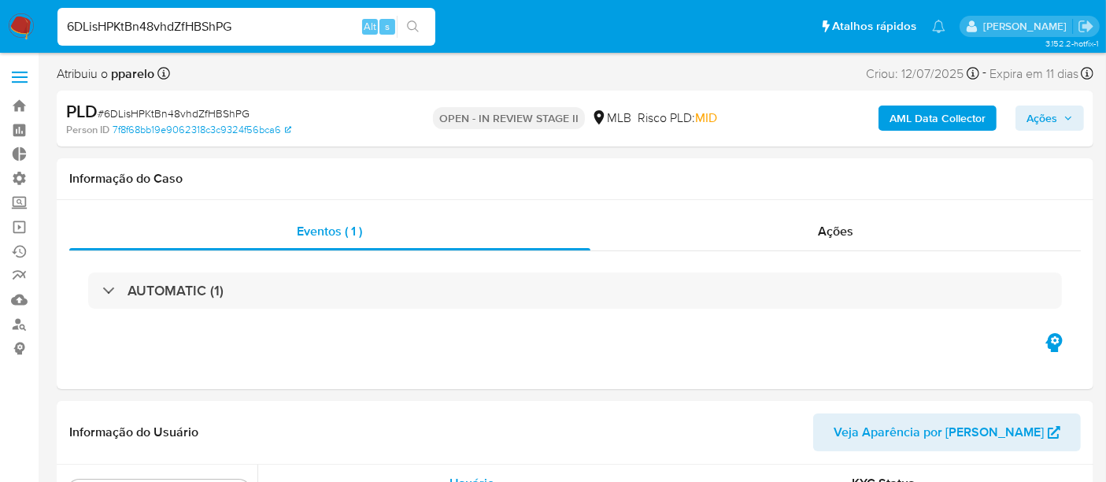
select select "10"
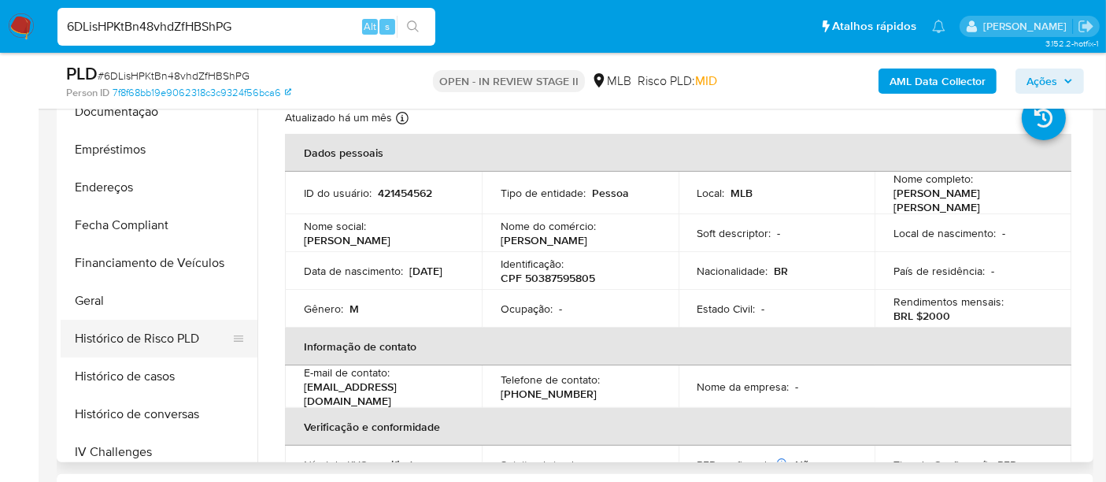
scroll to position [139, 0]
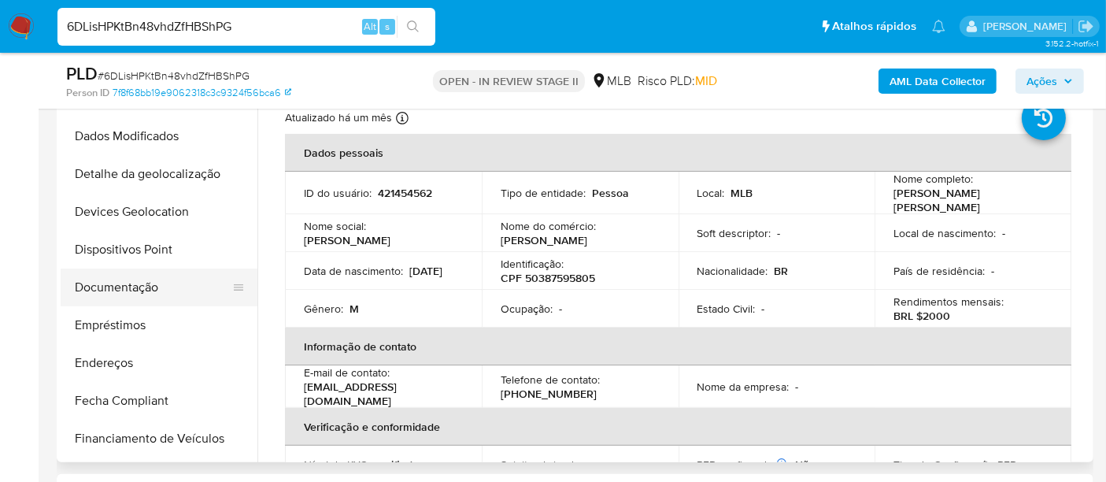
click at [124, 286] on button "Documentação" at bounding box center [153, 287] width 184 height 38
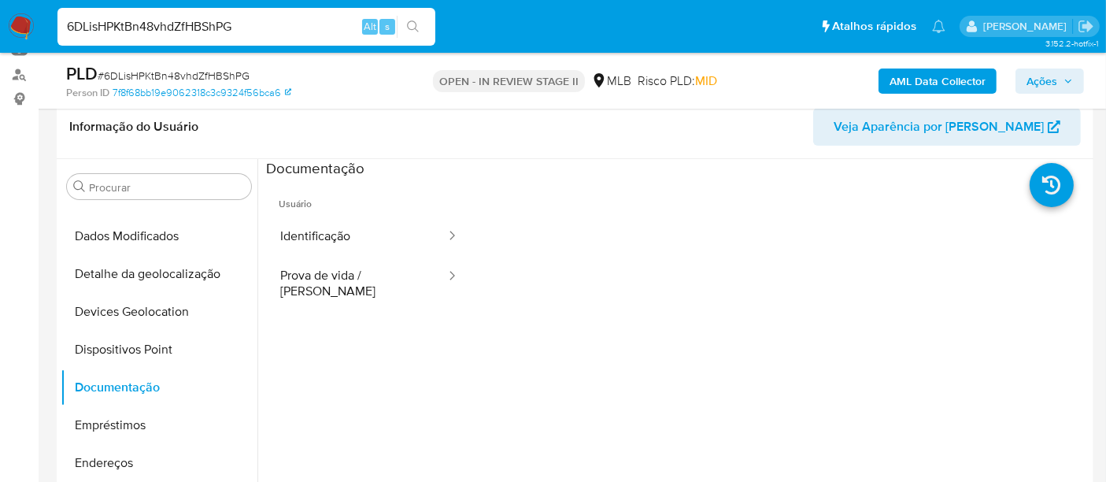
scroll to position [175, 0]
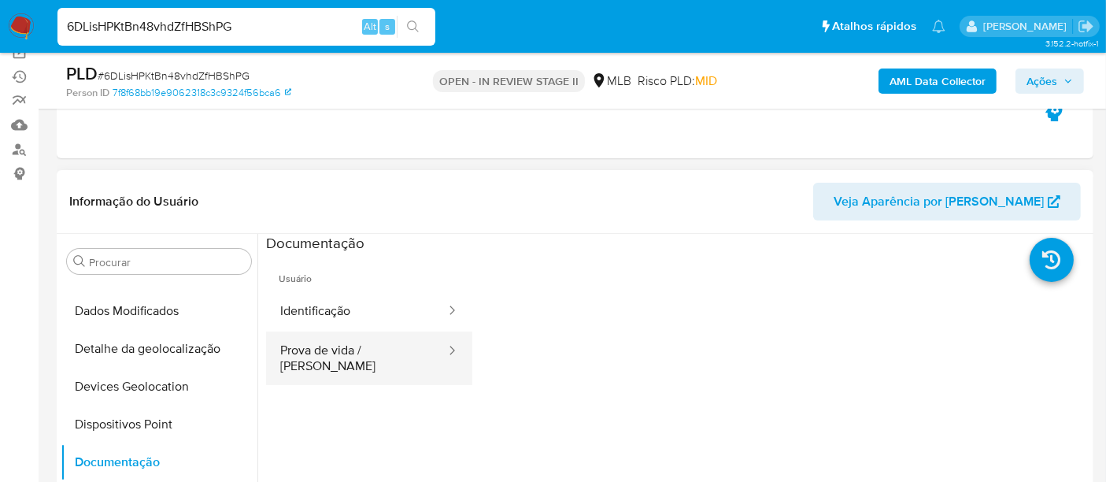
click at [390, 356] on button "Prova de vida / Selfie" at bounding box center [356, 358] width 181 height 54
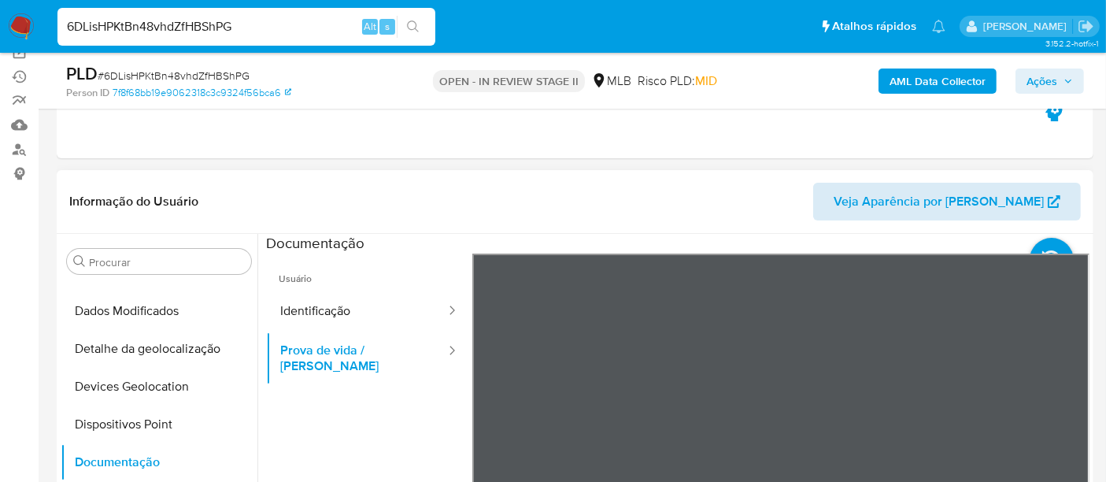
drag, startPoint x: 1038, startPoint y: 328, endPoint x: 1043, endPoint y: 187, distance: 141.0
click at [1043, 187] on div "Informação do Usuário Veja Aparência por Pessoa Procurar Adiantamentos de Dinhe…" at bounding box center [575, 403] width 1037 height 467
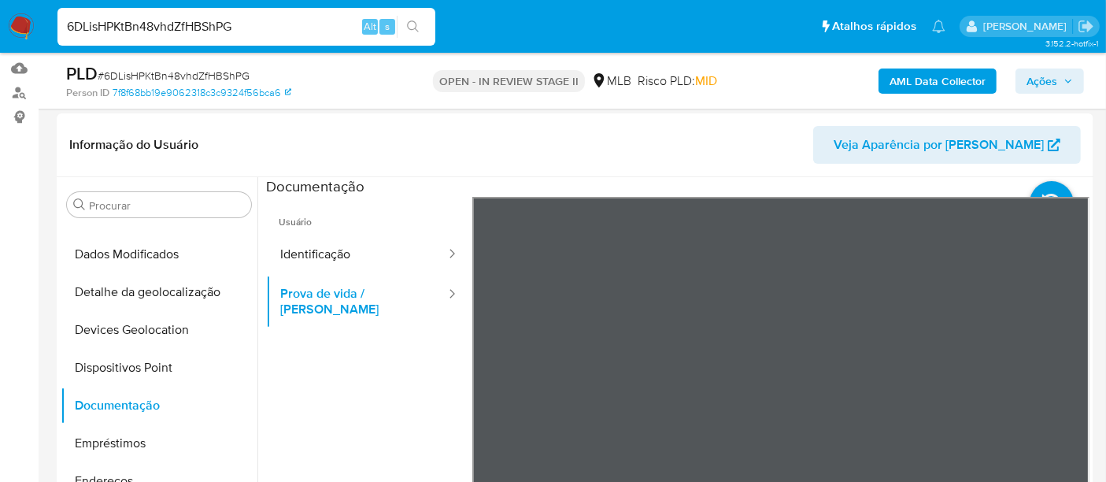
scroll to position [224, 0]
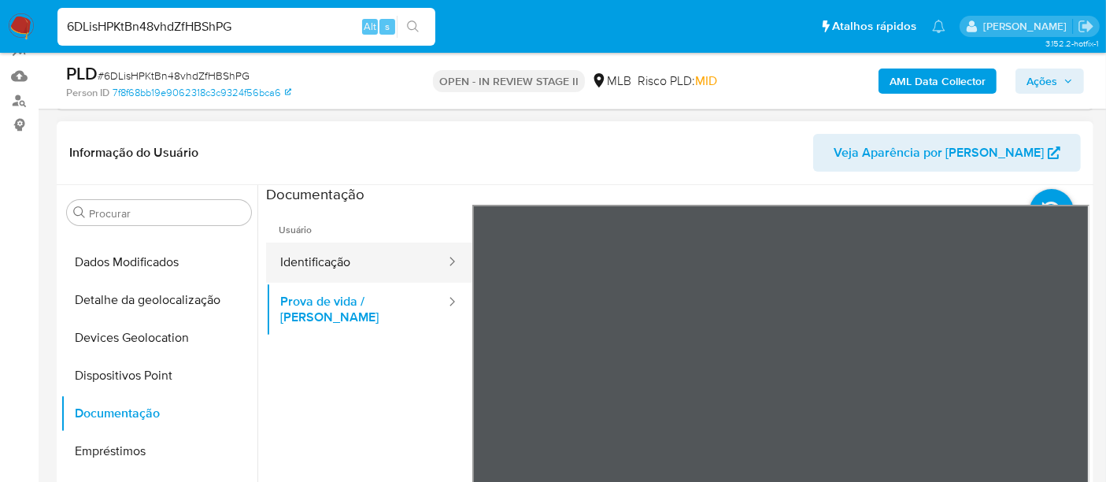
click at [336, 259] on button "Identificação" at bounding box center [356, 262] width 181 height 40
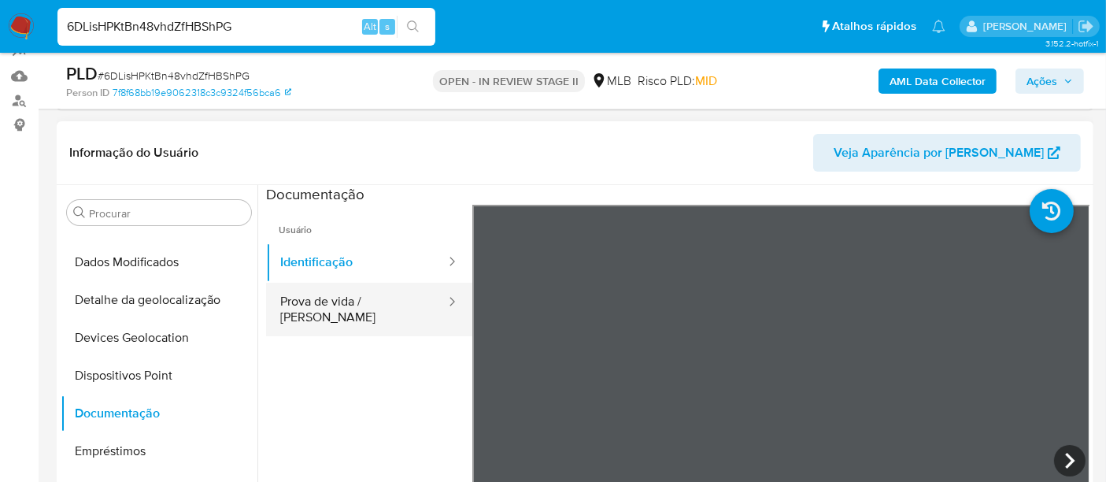
click at [334, 310] on button "Prova de vida / Selfie" at bounding box center [356, 310] width 181 height 54
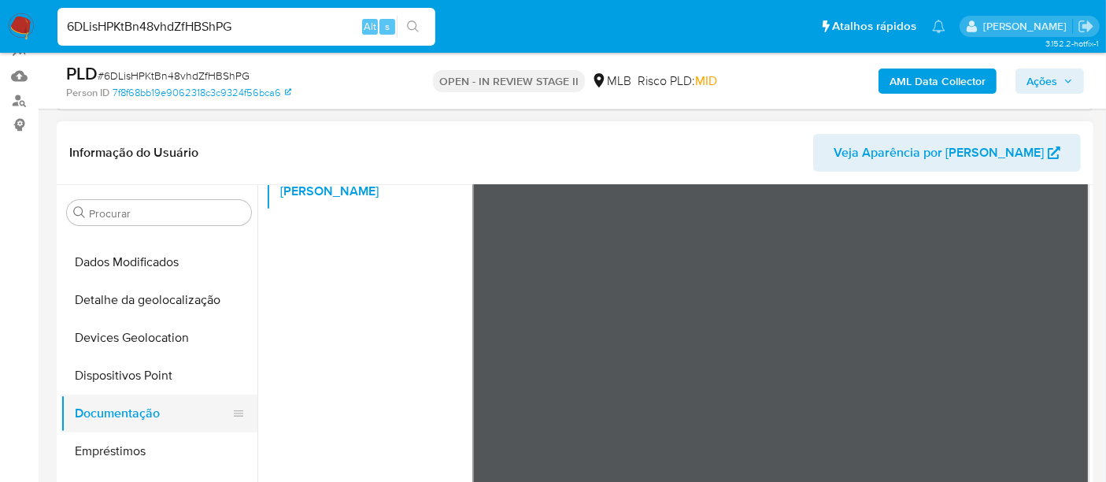
scroll to position [132, 0]
click at [350, 359] on ul "Usuário Identificação Prova de vida / Selfie" at bounding box center [369, 298] width 206 height 453
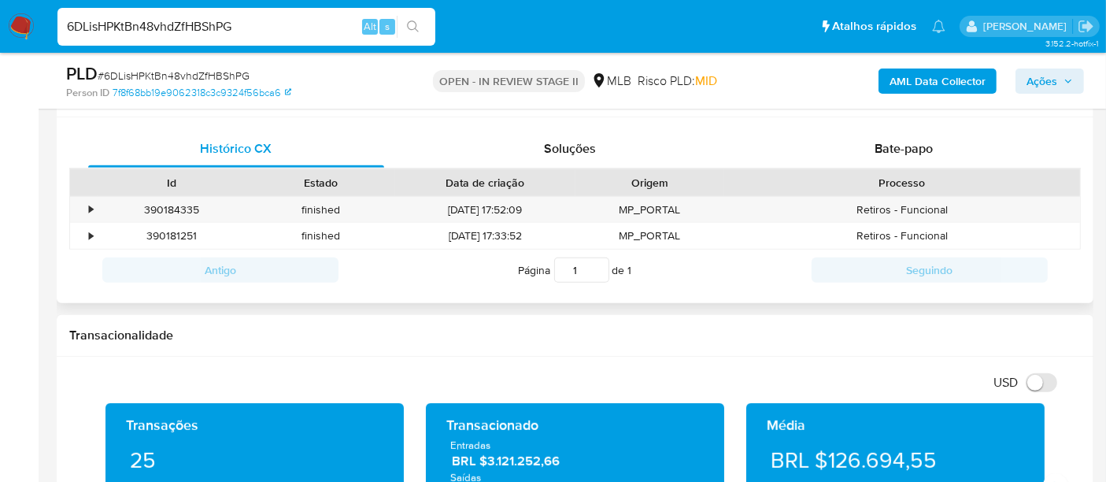
scroll to position [661, 0]
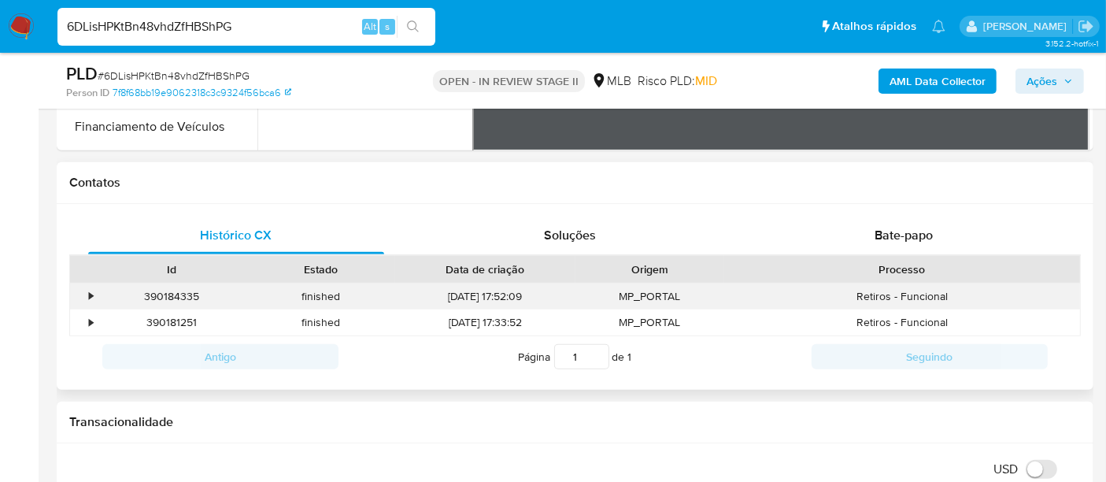
click at [80, 295] on div "•" at bounding box center [84, 296] width 28 height 26
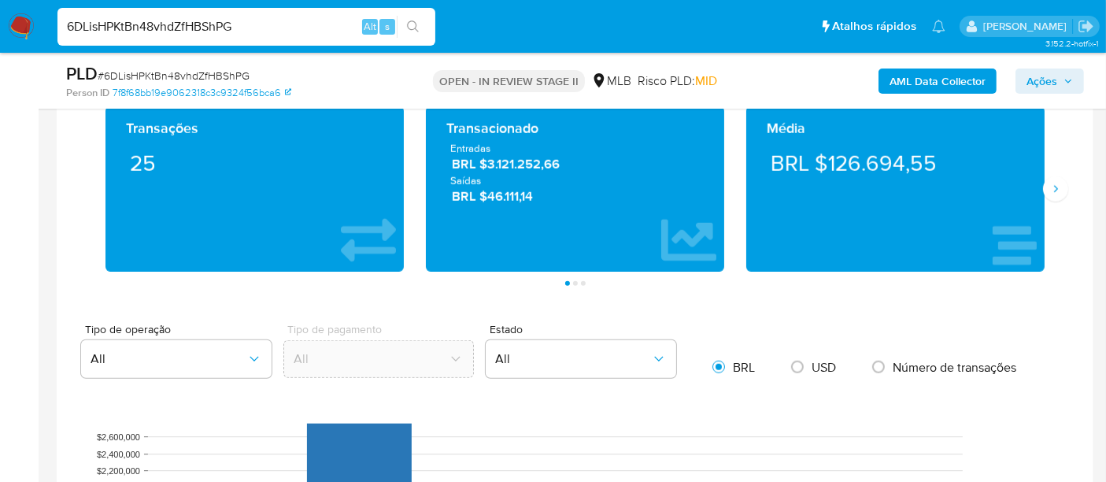
scroll to position [1273, 0]
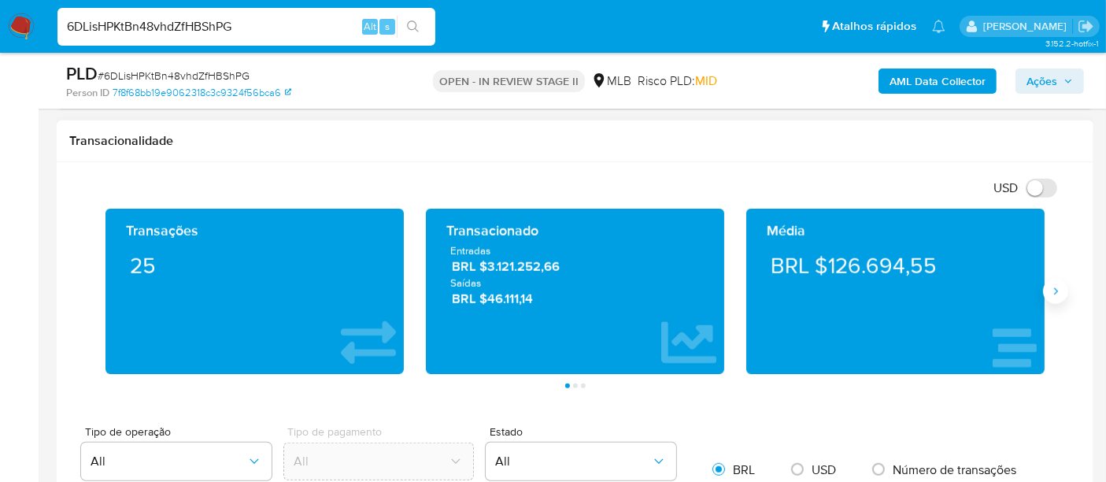
click at [1051, 296] on button "Siguiente" at bounding box center [1055, 291] width 25 height 25
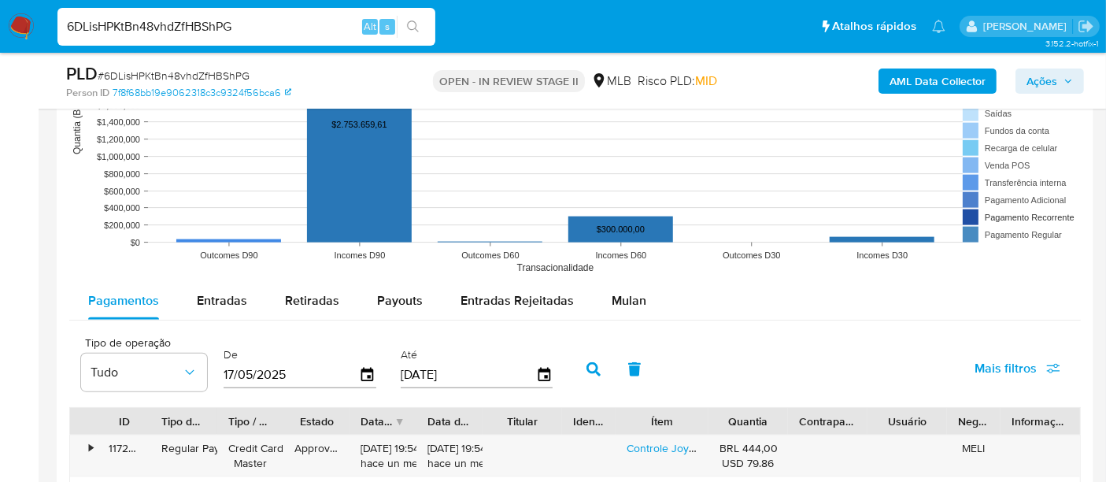
scroll to position [1973, 0]
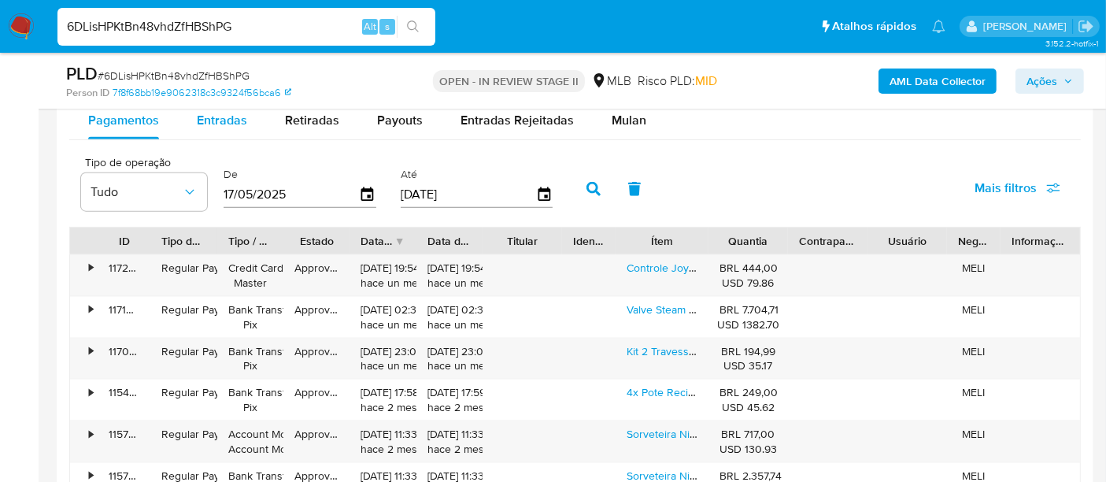
click at [228, 126] on span "Entradas" at bounding box center [222, 120] width 50 height 18
select select "10"
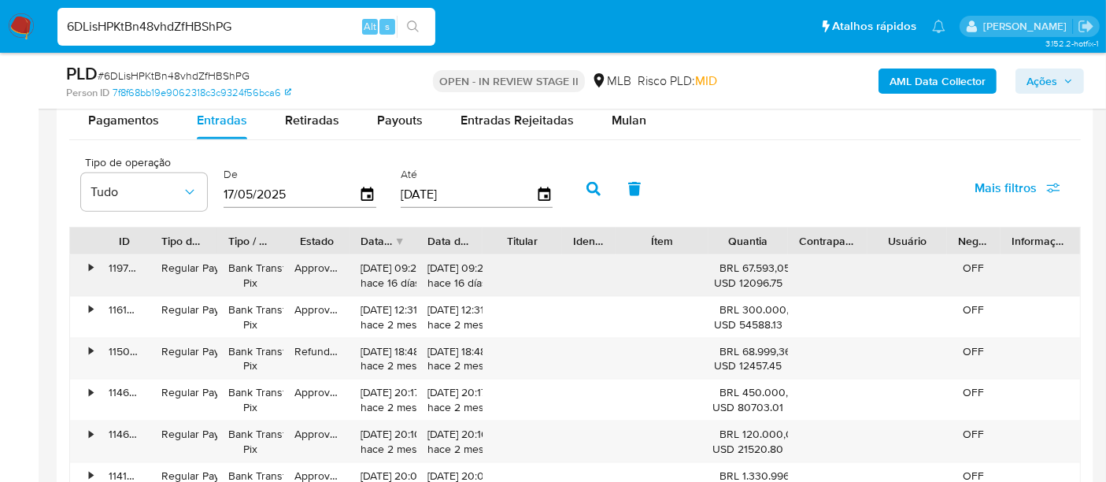
click at [87, 268] on div "•" at bounding box center [84, 275] width 28 height 41
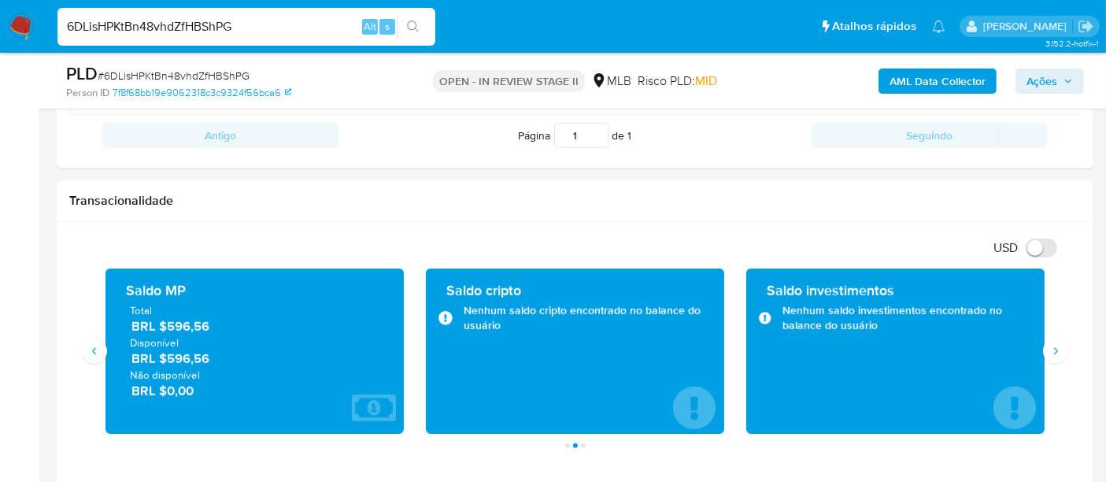
scroll to position [1186, 0]
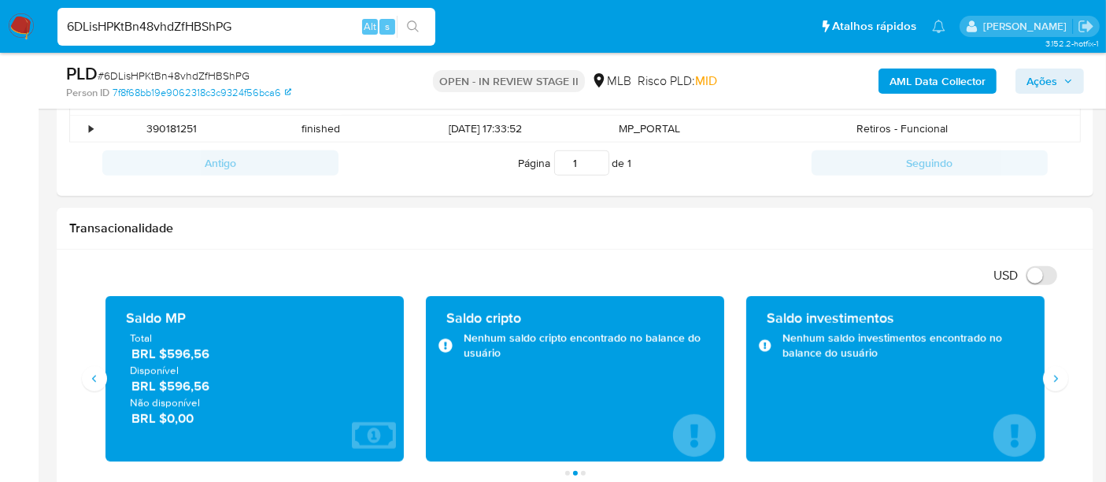
drag, startPoint x: 271, startPoint y: 24, endPoint x: 9, endPoint y: 28, distance: 262.2
click at [9, 28] on nav "Pausado Ver notificaciones 6DLisHPKtBn48vhdZfHBShPG Alt s Atalhos rápidos Presi…" at bounding box center [553, 26] width 1106 height 53
paste input "800349392"
type input "800349392"
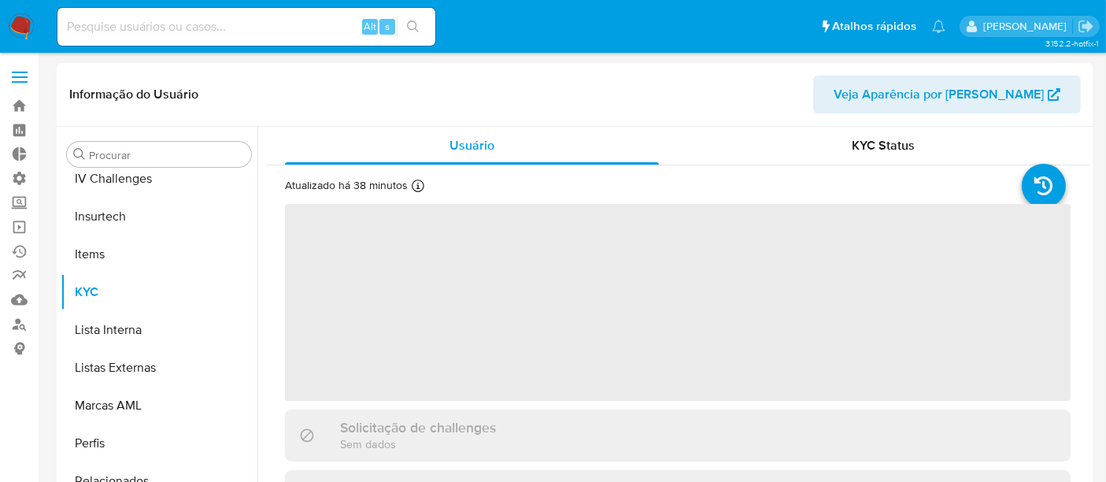
scroll to position [664, 0]
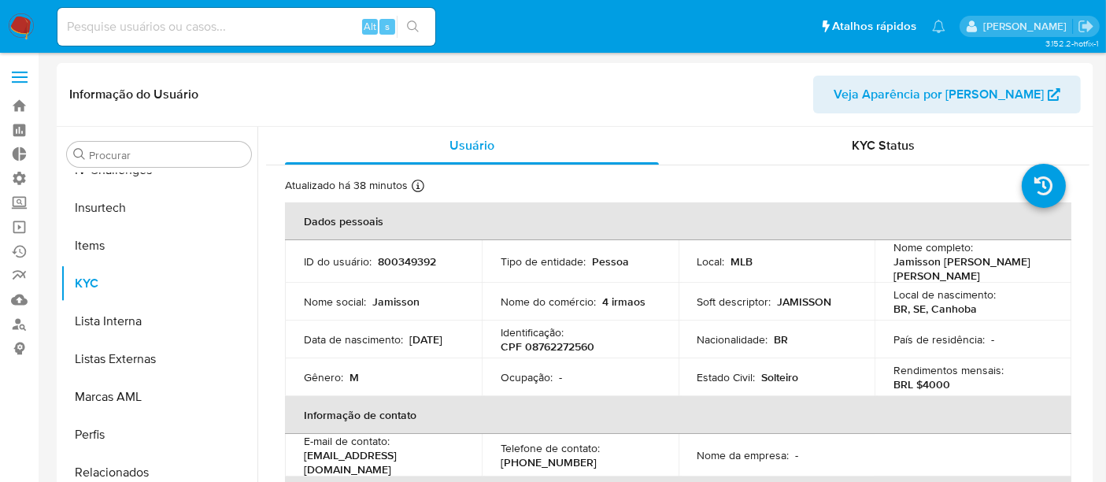
select select "10"
click at [135, 28] on input at bounding box center [246, 27] width 378 height 20
paste input "800349392"
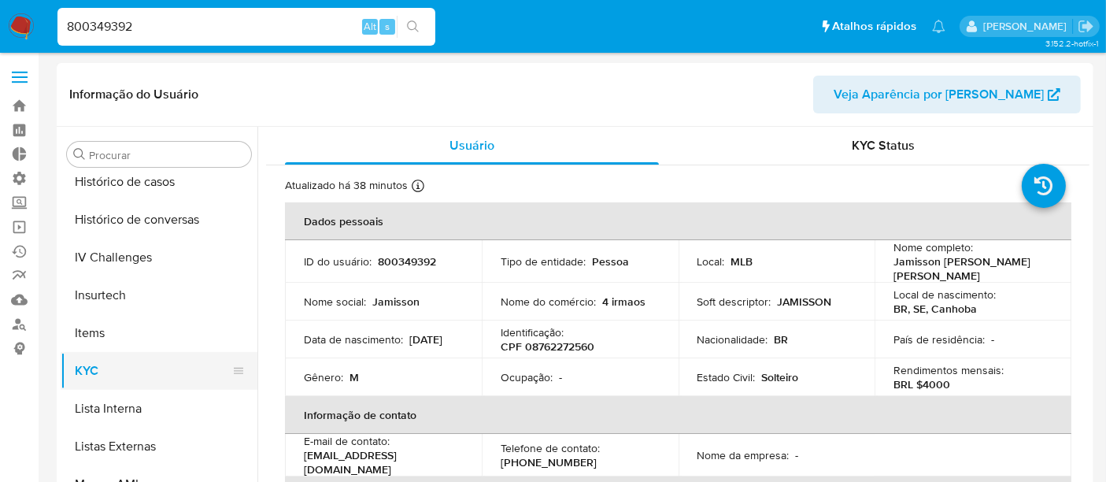
scroll to position [490, 0]
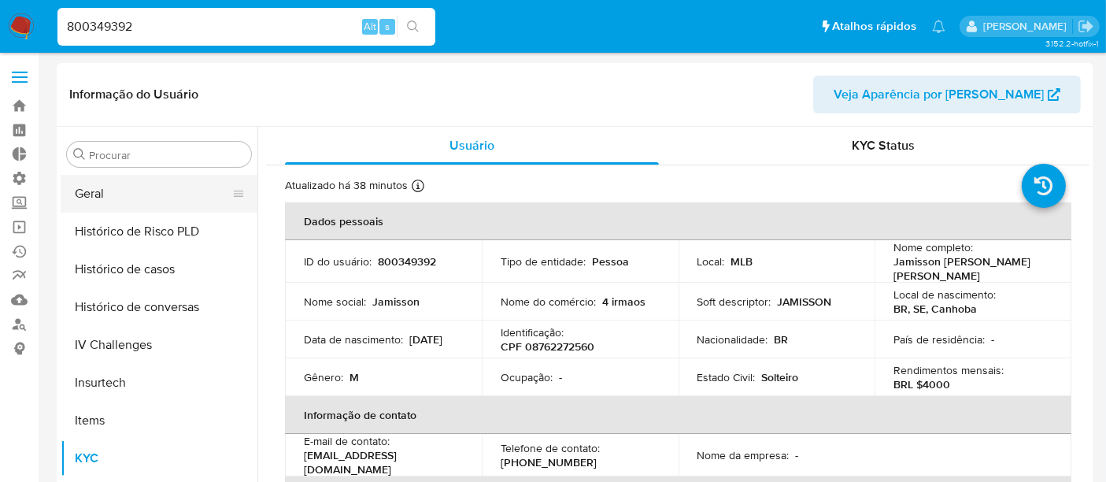
click at [83, 190] on button "Geral" at bounding box center [153, 194] width 184 height 38
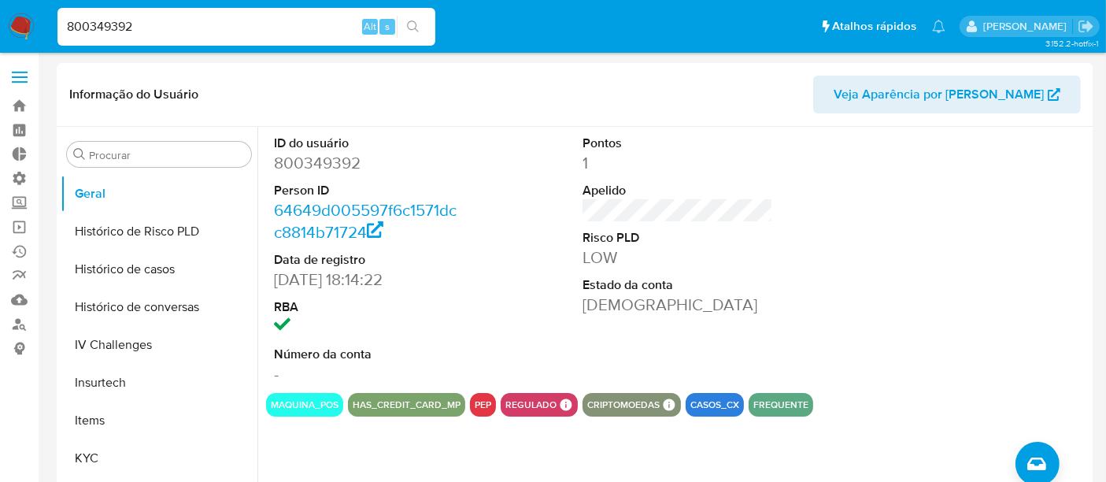
drag, startPoint x: 153, startPoint y: 28, endPoint x: 48, endPoint y: 30, distance: 104.7
click at [43, 30] on nav "Pausado Ver notificaciones 800349392 Alt s Atalhos rápidos Presiona las siguien…" at bounding box center [553, 26] width 1106 height 53
paste input "Kl2lhZK6zoftlpGLUhDxcI8v"
type input "Kl2lhZK6zoftlpGLUhDxcI8v"
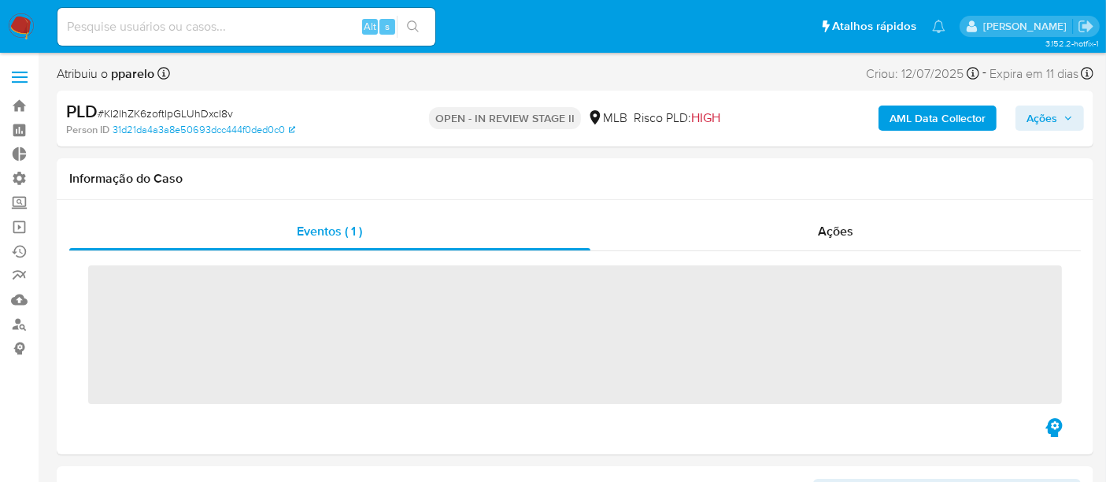
scroll to position [664, 0]
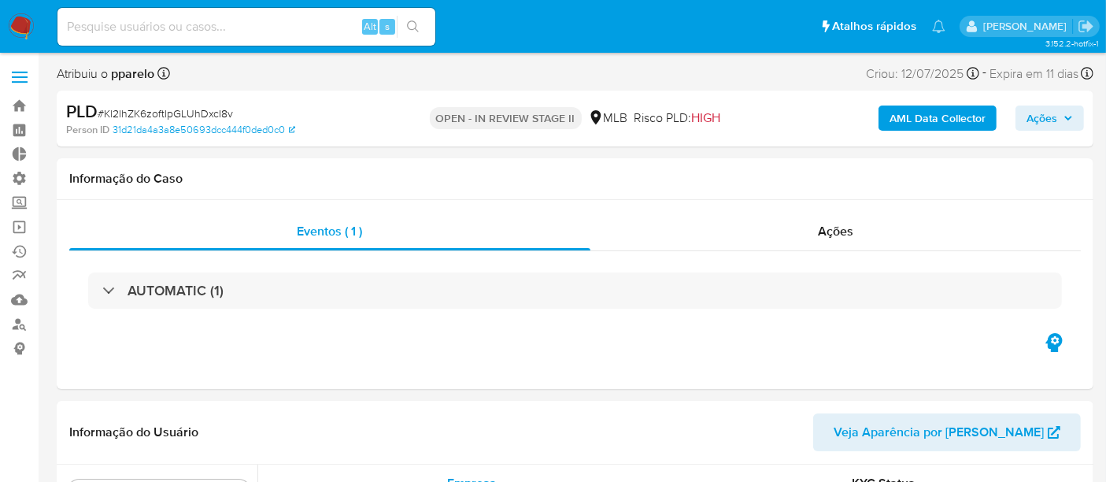
select select "10"
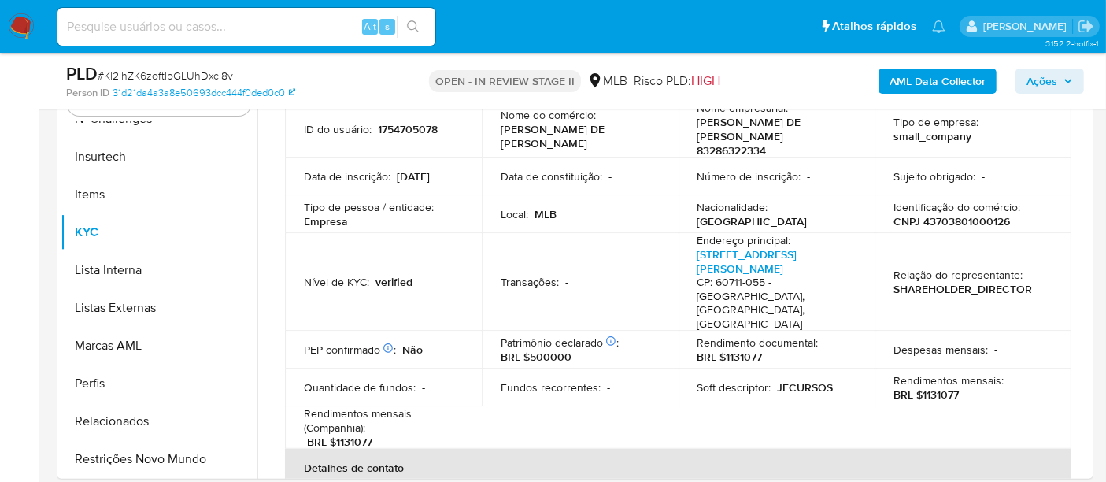
scroll to position [350, 0]
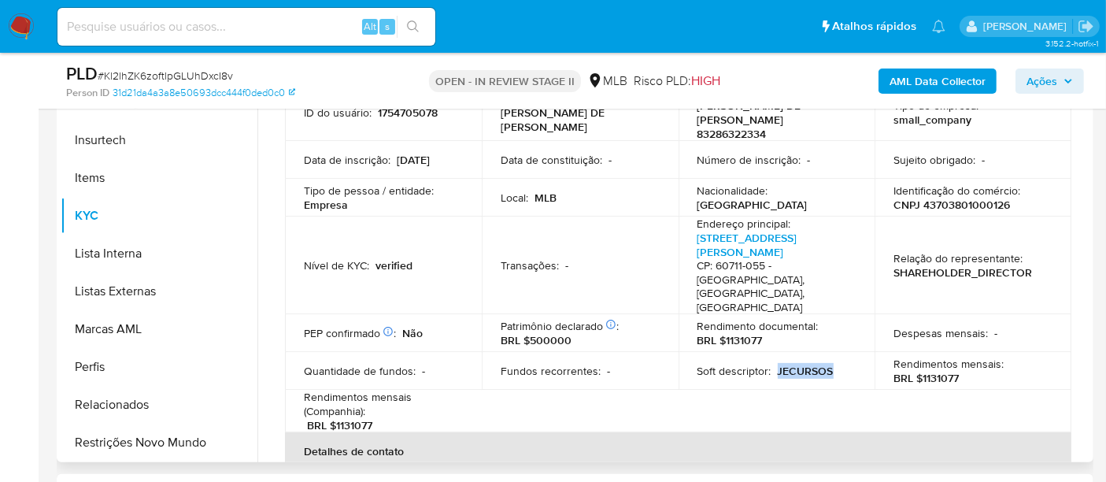
drag, startPoint x: 774, startPoint y: 322, endPoint x: 856, endPoint y: 331, distance: 82.4
click at [856, 352] on td "Soft descriptor : JECURSOS" at bounding box center [777, 371] width 197 height 38
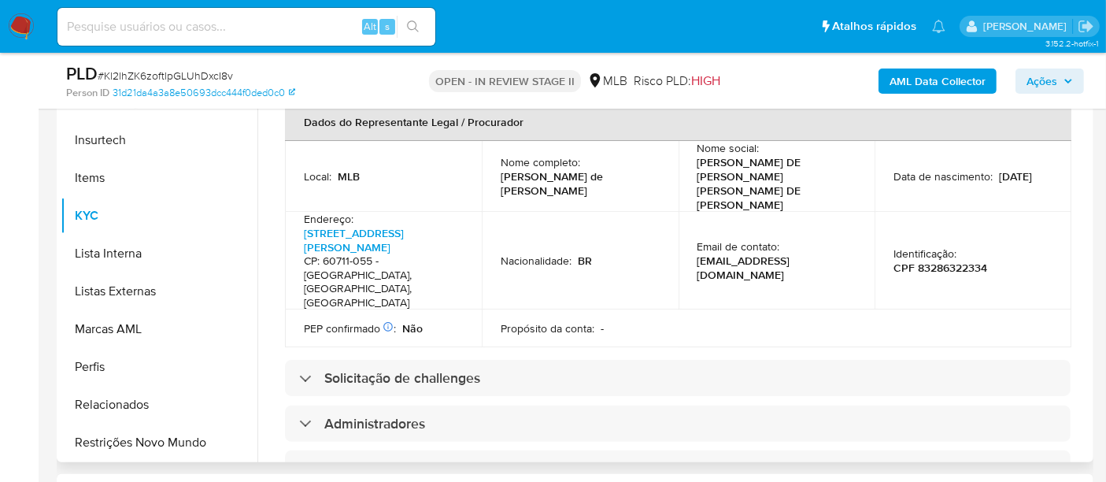
scroll to position [524, 0]
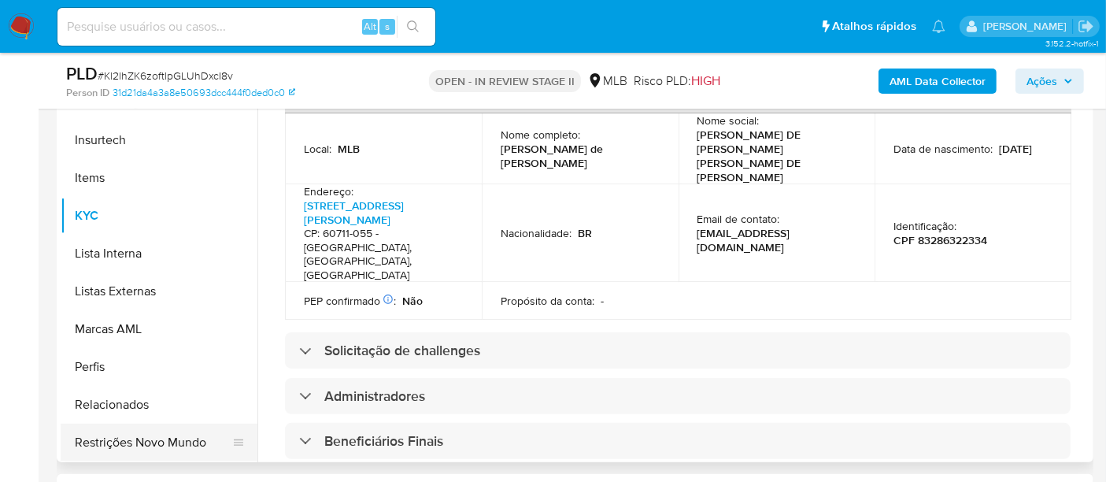
click at [161, 433] on button "Restrições Novo Mundo" at bounding box center [153, 443] width 184 height 38
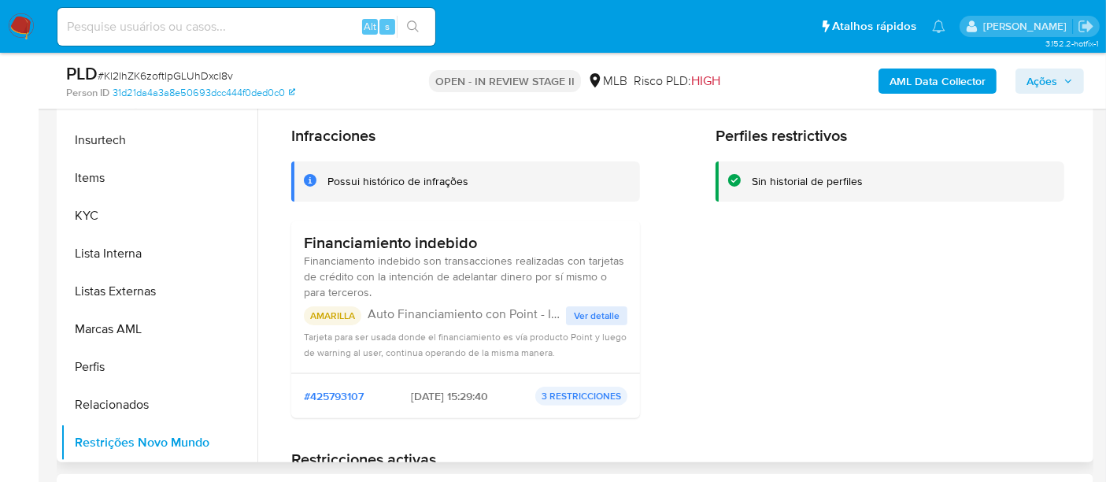
scroll to position [262, 0]
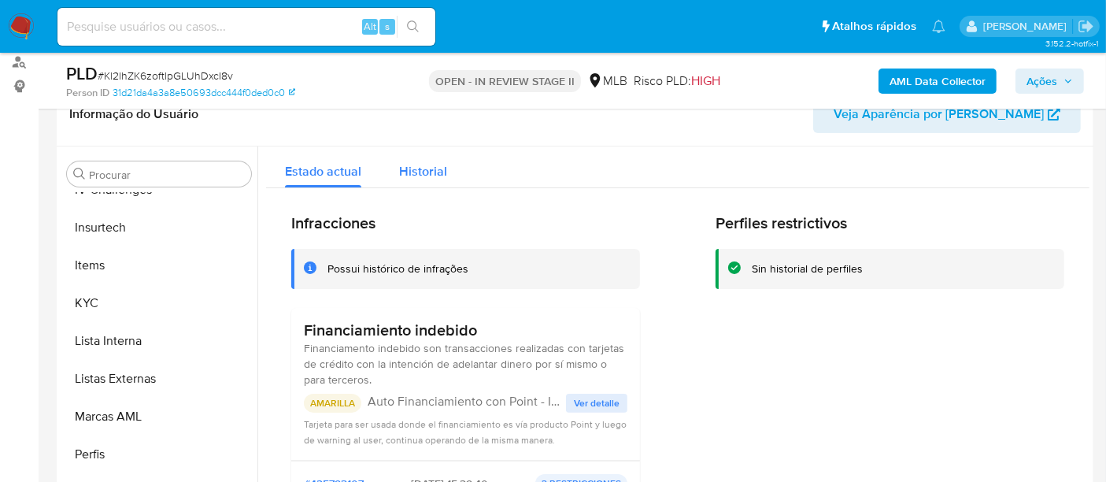
click at [423, 168] on span "Historial" at bounding box center [423, 171] width 48 height 18
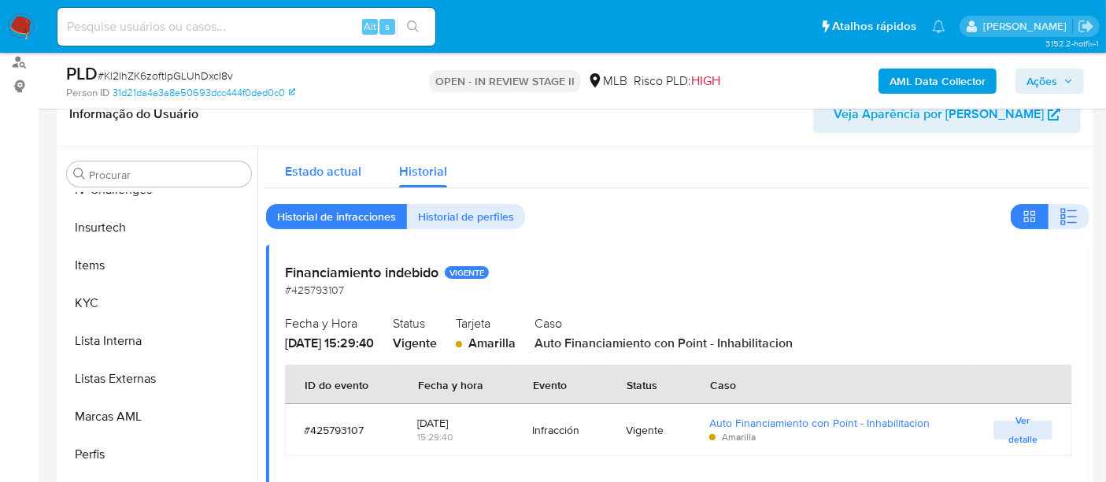
click at [319, 175] on span "Estado actual" at bounding box center [323, 171] width 76 height 18
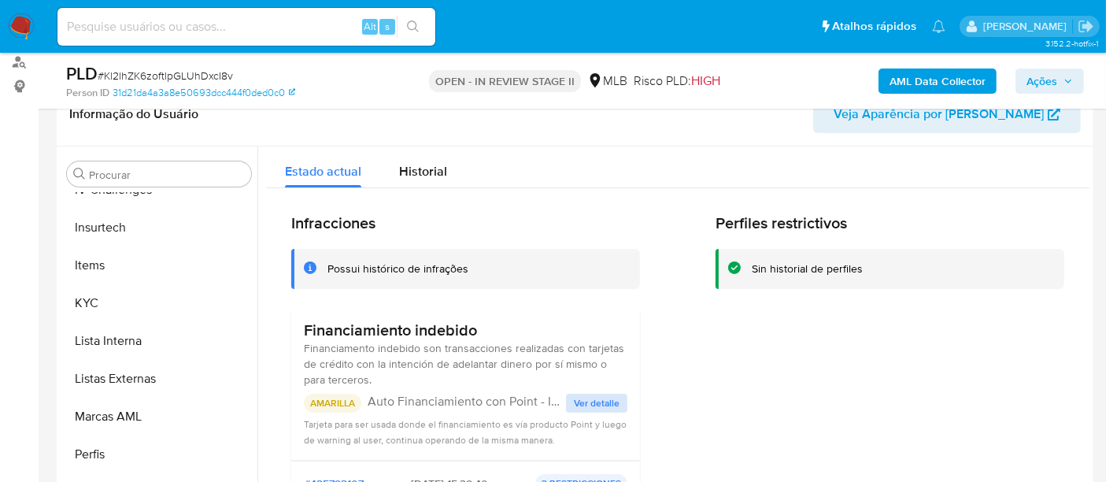
click at [592, 397] on span "Ver detalle" at bounding box center [597, 403] width 46 height 16
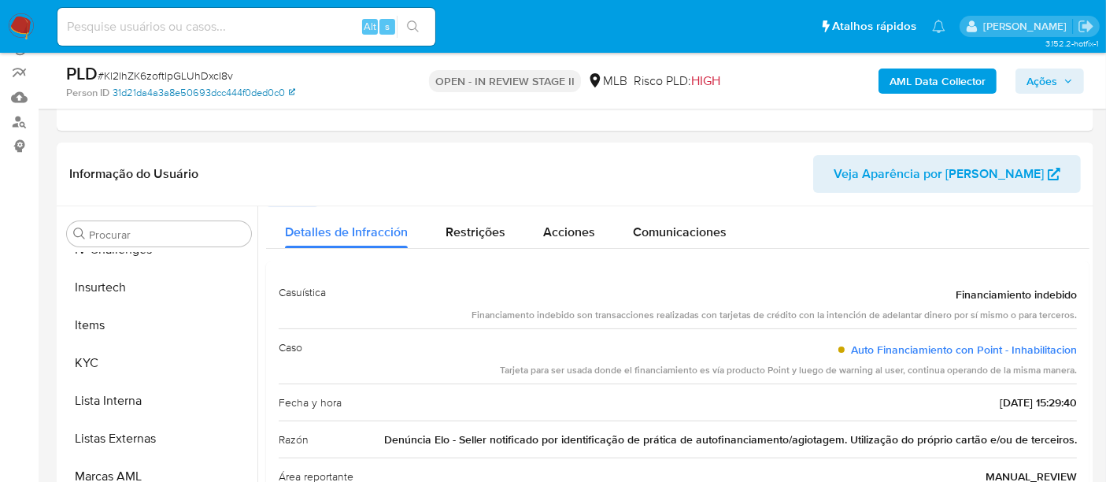
scroll to position [175, 0]
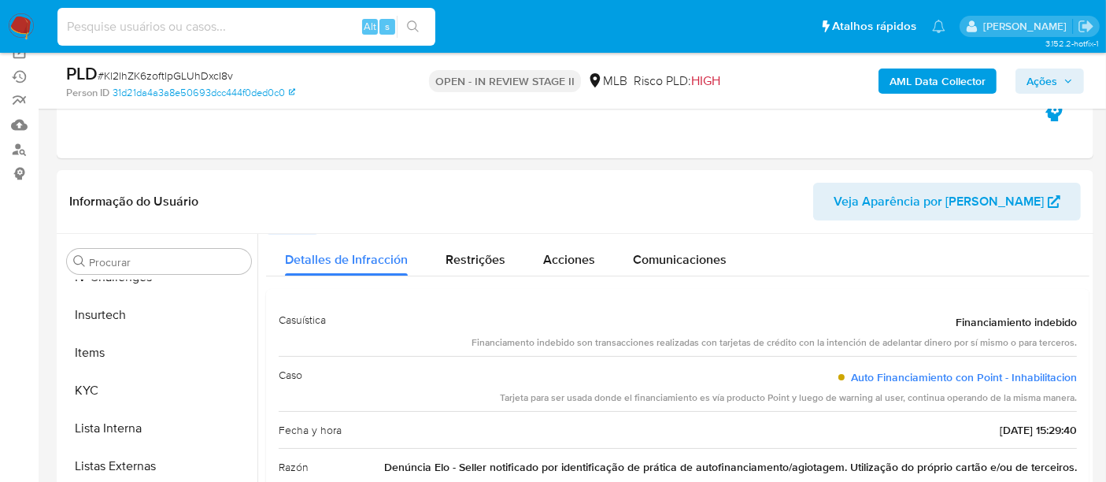
click at [129, 26] on input at bounding box center [246, 27] width 378 height 20
paste input "2470761737"
type input "2470761737"
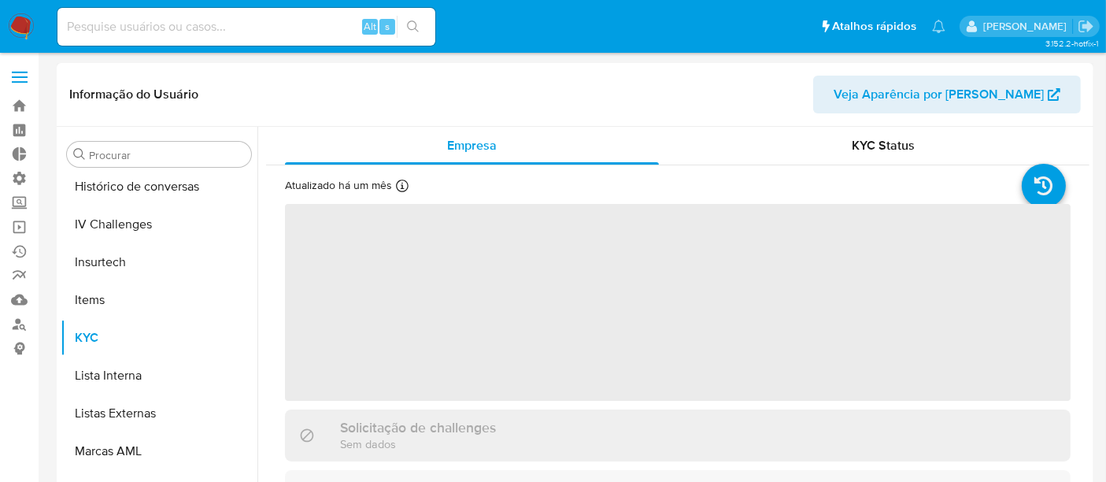
scroll to position [664, 0]
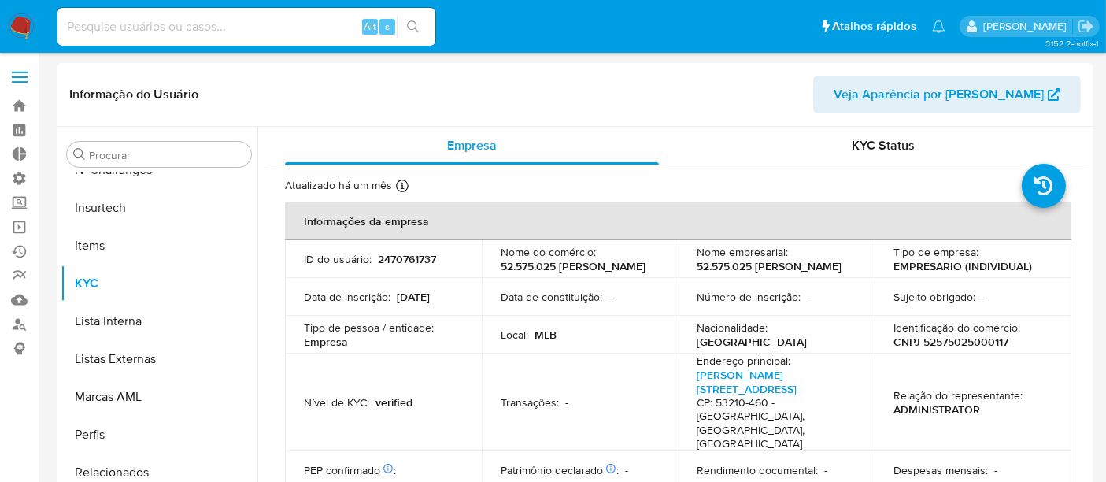
select select "10"
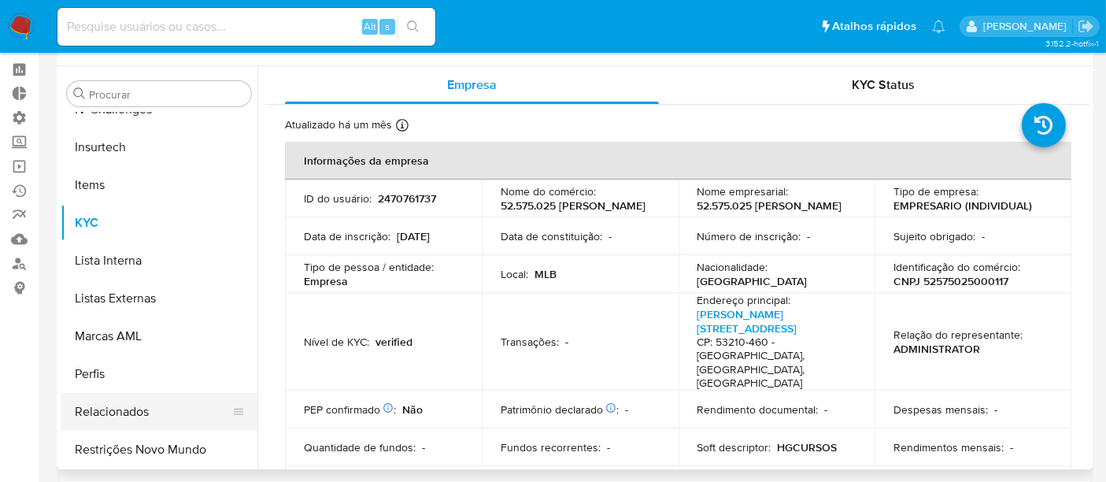
scroll to position [87, 0]
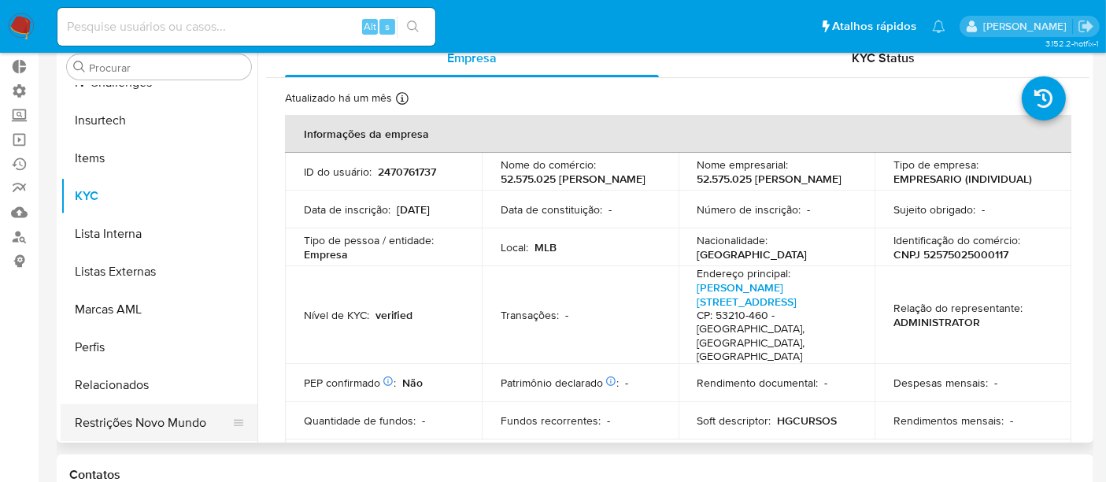
click at [172, 417] on button "Restrições Novo Mundo" at bounding box center [153, 423] width 184 height 38
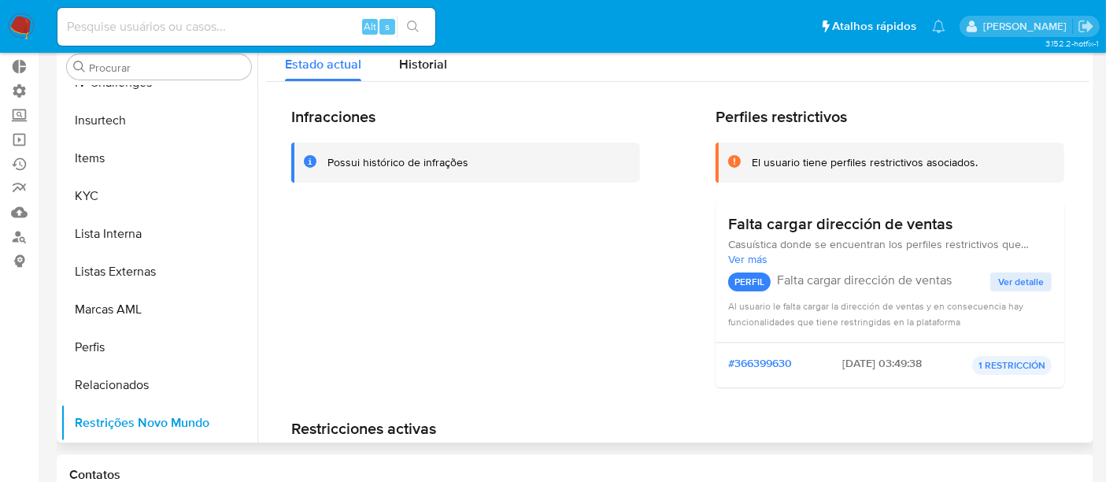
scroll to position [0, 0]
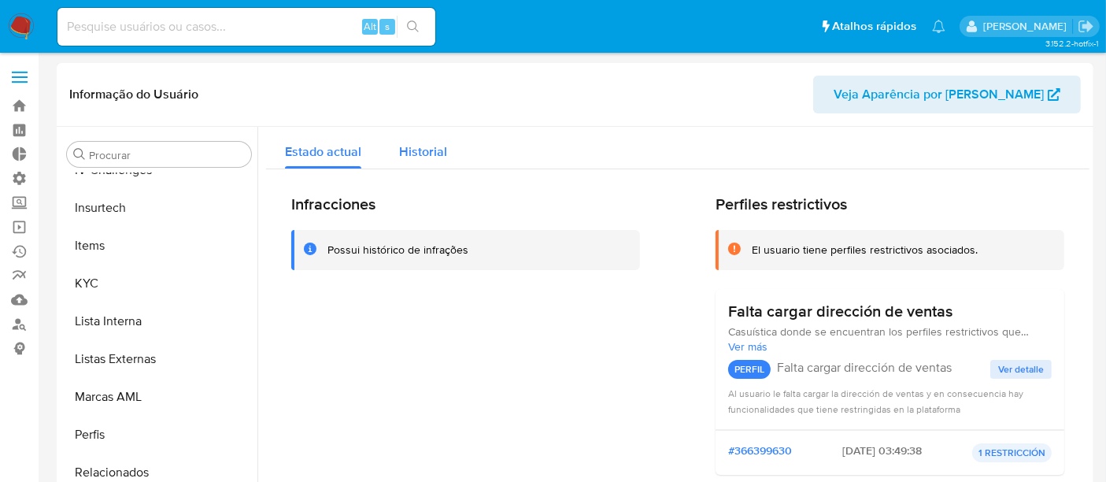
click at [414, 151] on span "Historial" at bounding box center [423, 151] width 48 height 18
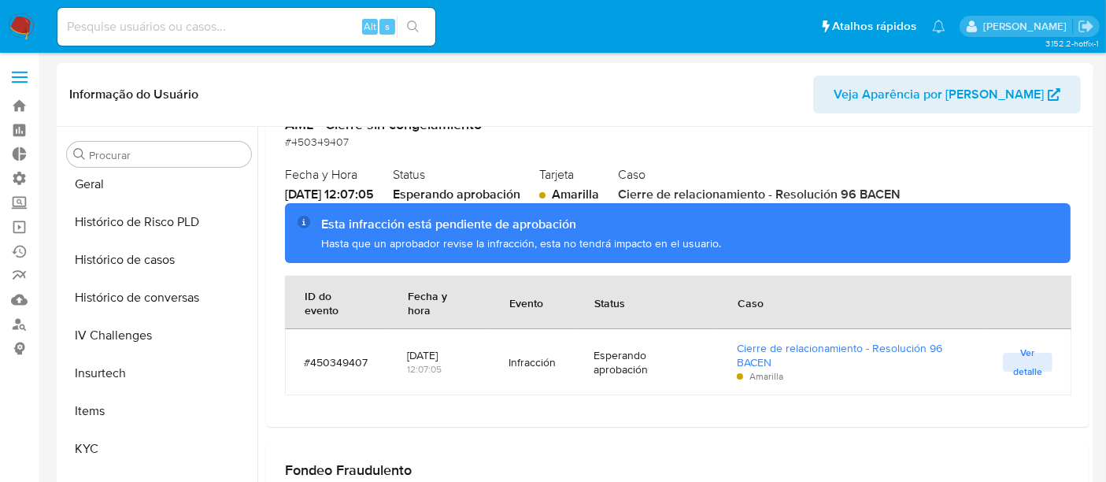
scroll to position [490, 0]
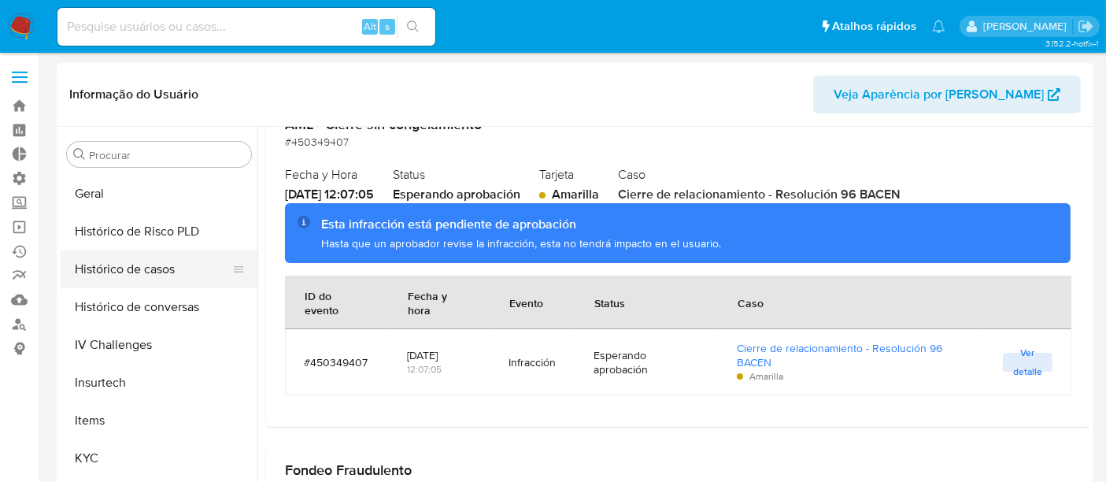
click at [117, 261] on button "Histórico de casos" at bounding box center [153, 269] width 184 height 38
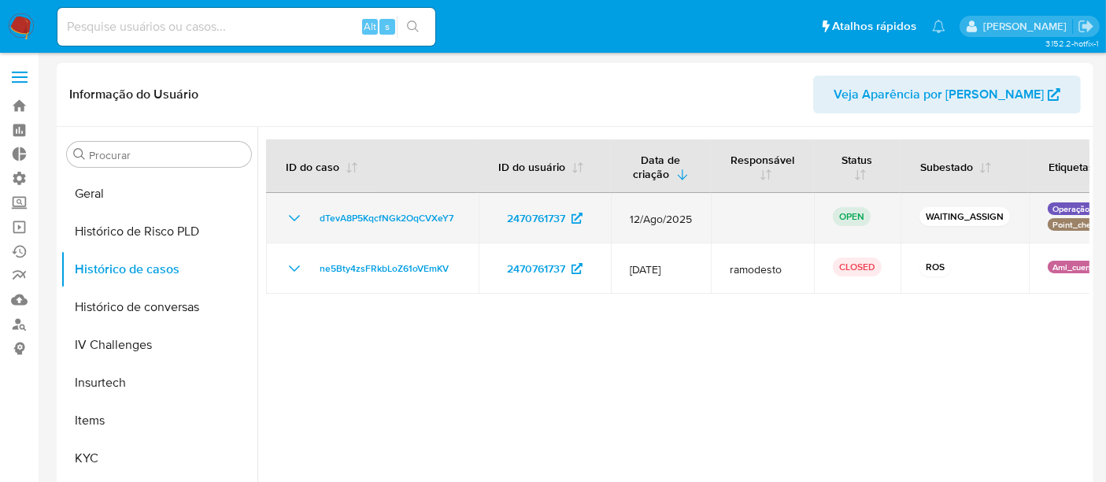
click at [293, 214] on icon "Mostrar/Ocultar" at bounding box center [294, 218] width 19 height 19
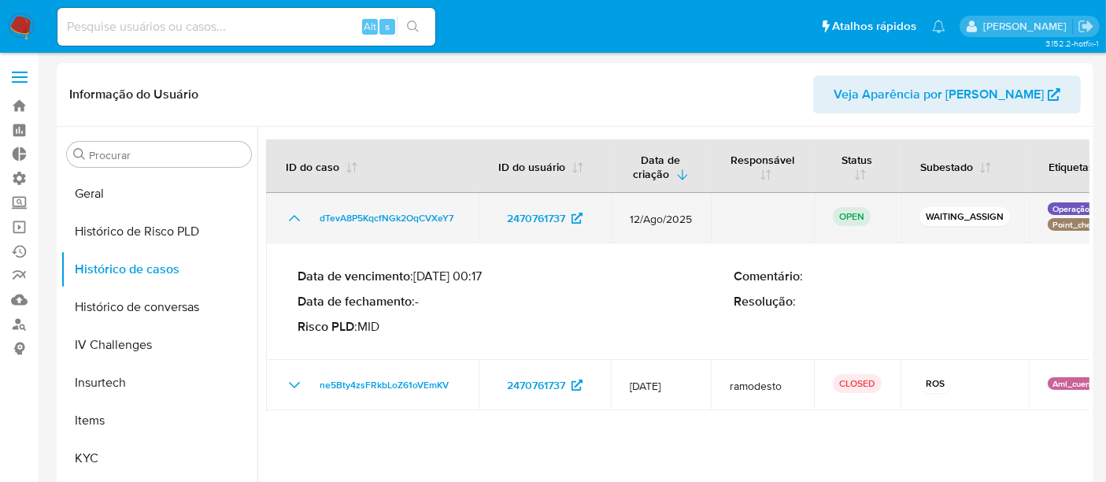
click at [294, 216] on icon "Mostrar/Ocultar" at bounding box center [294, 218] width 19 height 19
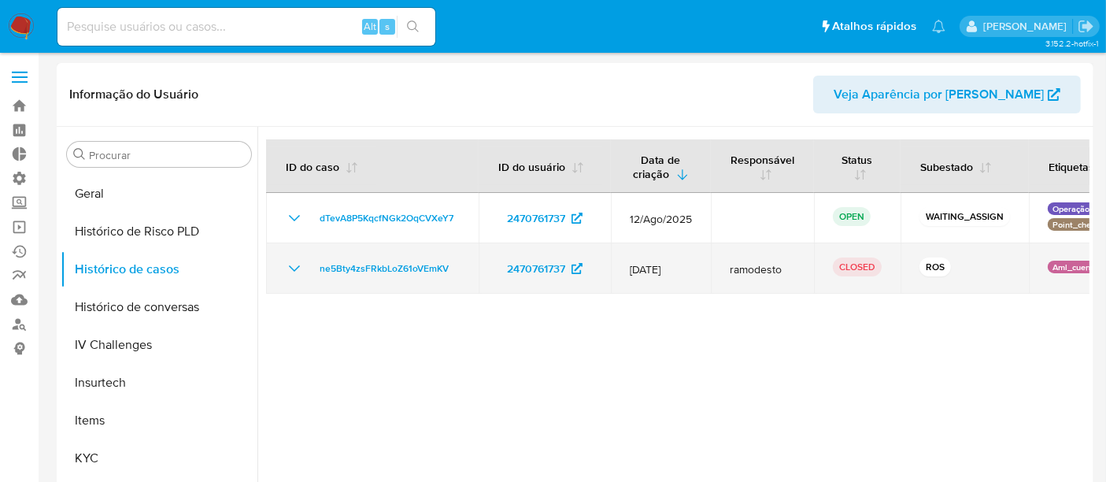
click at [296, 269] on icon "Mostrar/Ocultar" at bounding box center [294, 268] width 19 height 19
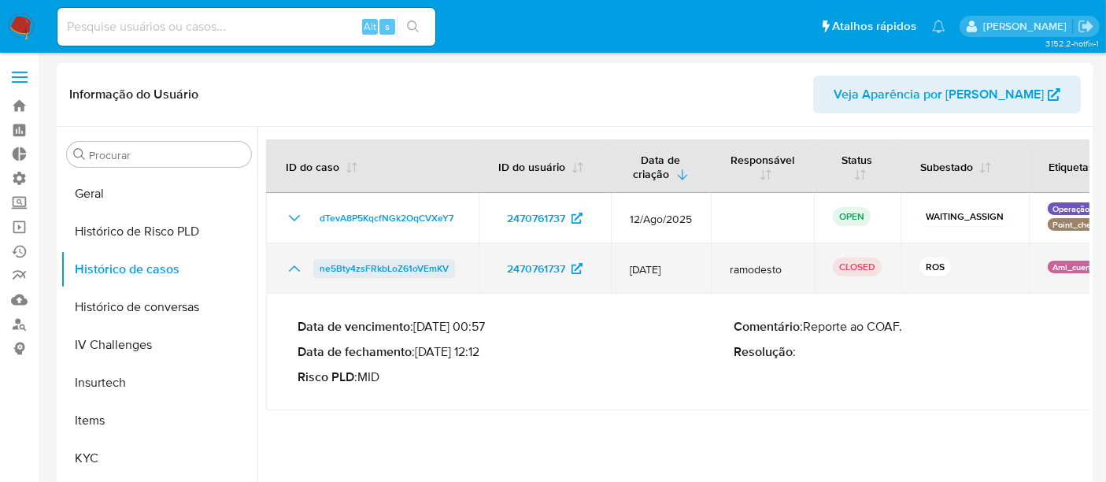
click at [376, 272] on span "ne5Bty4zsFRkbLoZ61oVEmKV" at bounding box center [384, 268] width 129 height 19
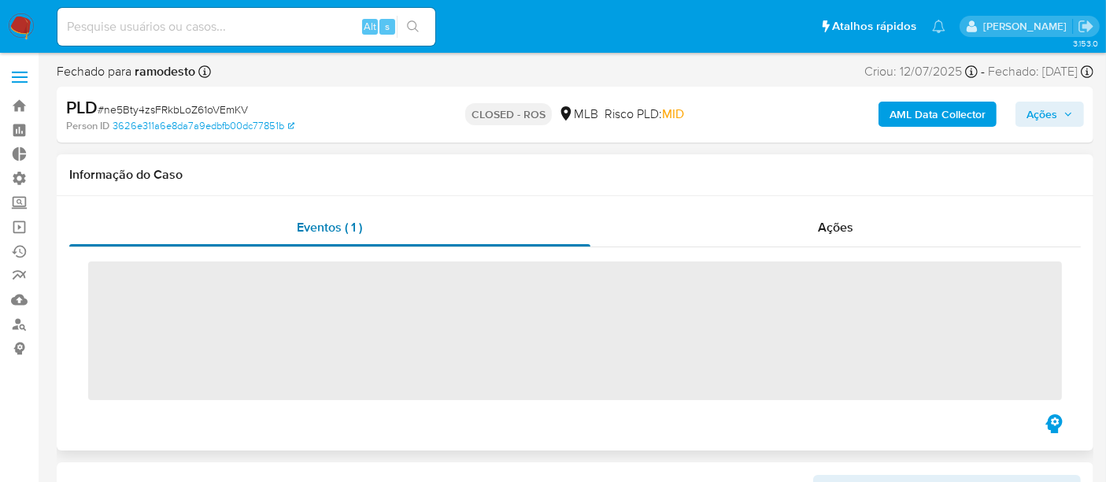
scroll to position [702, 0]
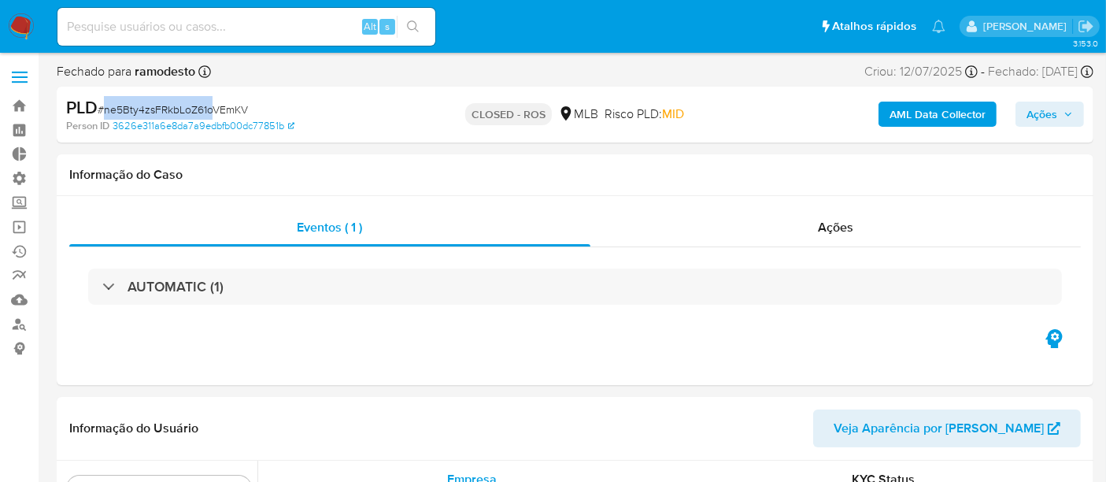
select select "10"
drag, startPoint x: 116, startPoint y: 109, endPoint x: 247, endPoint y: 105, distance: 131.5
click at [247, 105] on div "PLD # ne5Bty4zsFRkbLoZ61oVEmKV" at bounding box center [233, 108] width 334 height 24
